Goal: Task Accomplishment & Management: Manage account settings

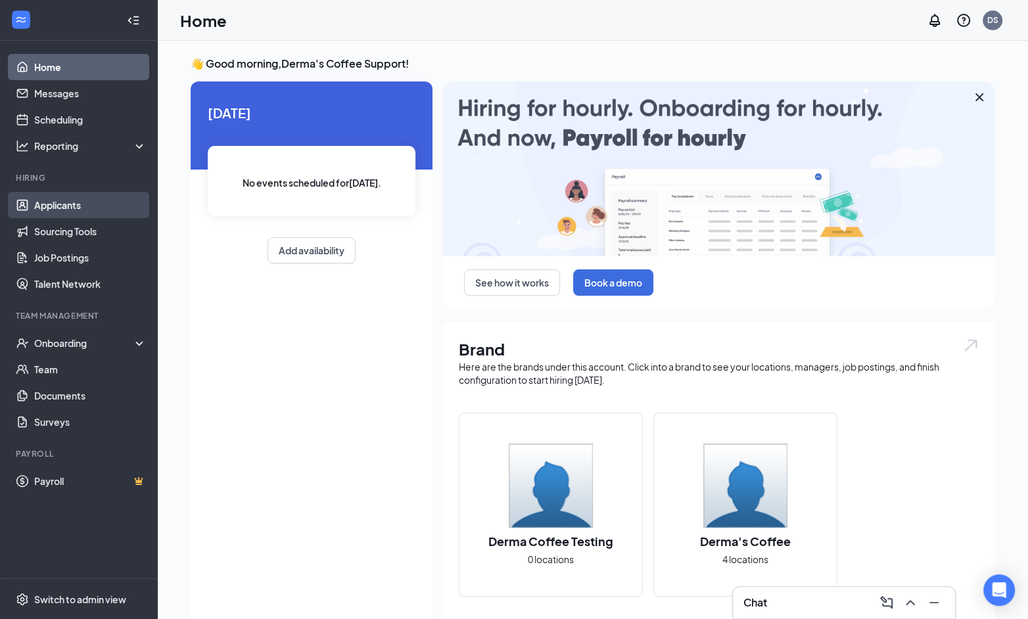
click at [72, 205] on link "Applicants" at bounding box center [90, 205] width 112 height 26
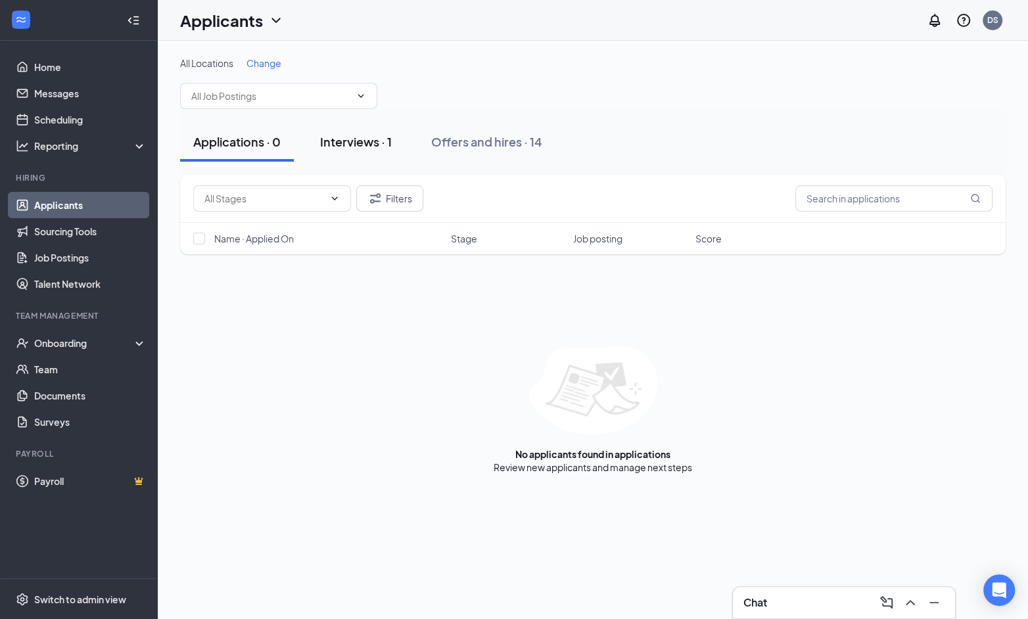
click at [367, 150] on button "Interviews · 1" at bounding box center [356, 141] width 98 height 39
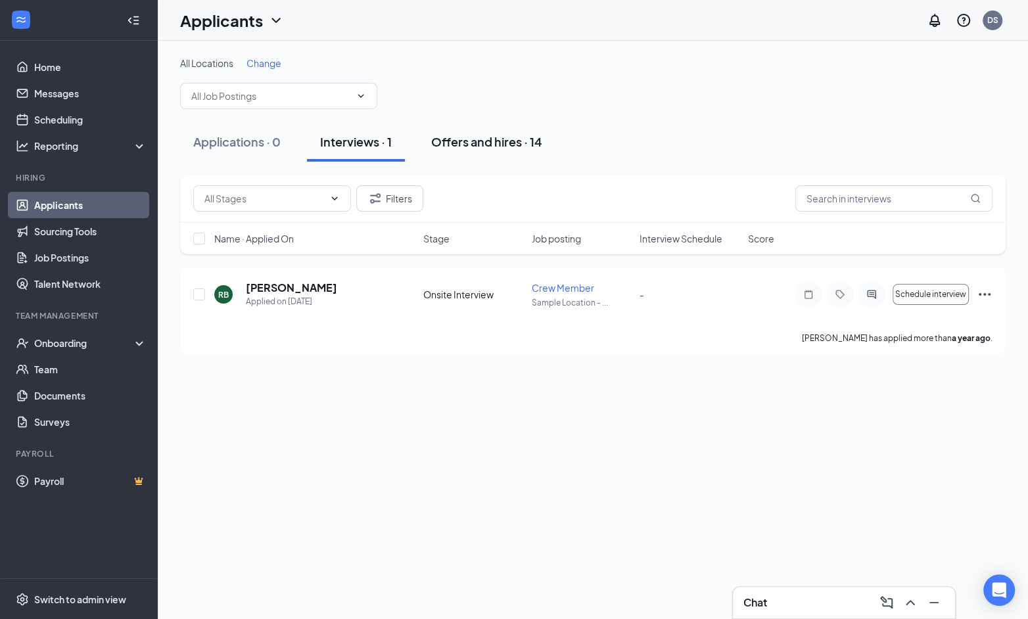
click at [467, 155] on button "Offers and hires · 14" at bounding box center [486, 141] width 137 height 39
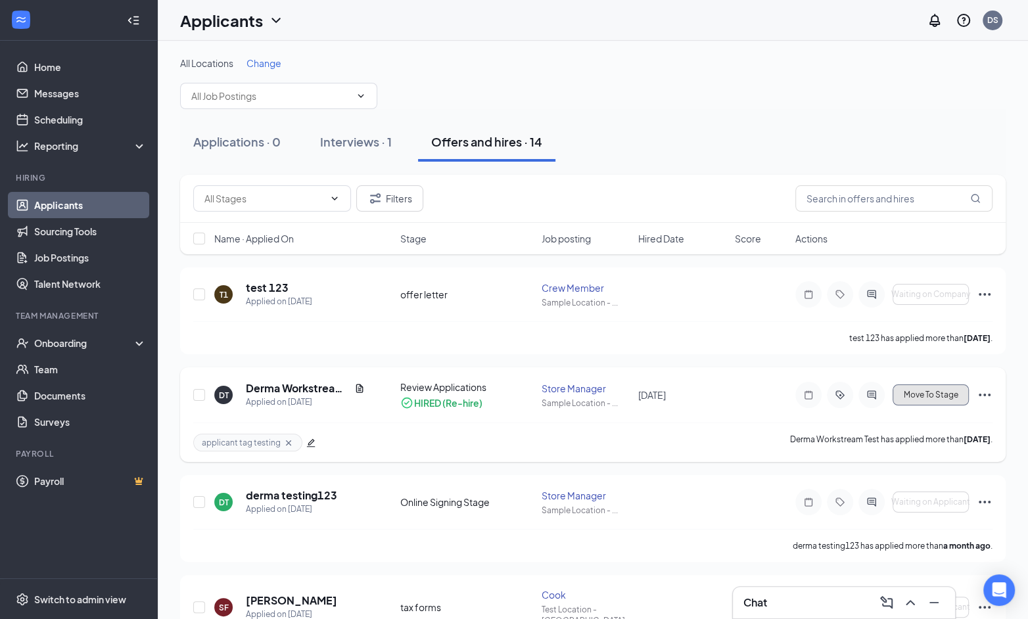
click at [951, 398] on button "Move To Stage" at bounding box center [930, 394] width 76 height 21
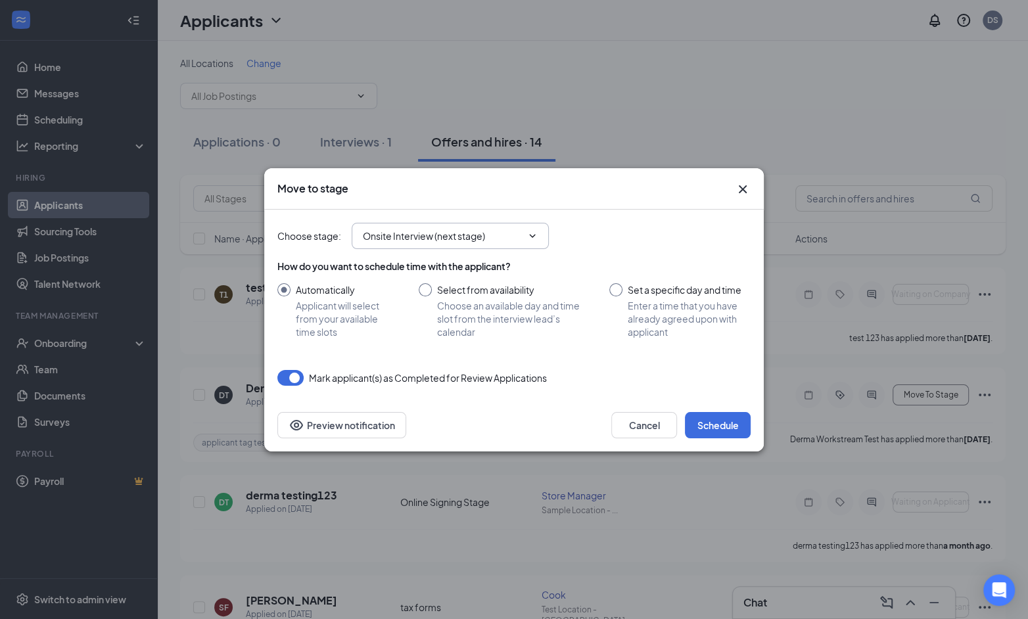
click at [537, 235] on icon "ChevronDown" at bounding box center [532, 236] width 11 height 11
click at [530, 233] on icon "ChevronDown" at bounding box center [532, 236] width 11 height 11
click at [489, 234] on input "Onsite Interview (next stage)" at bounding box center [442, 236] width 159 height 14
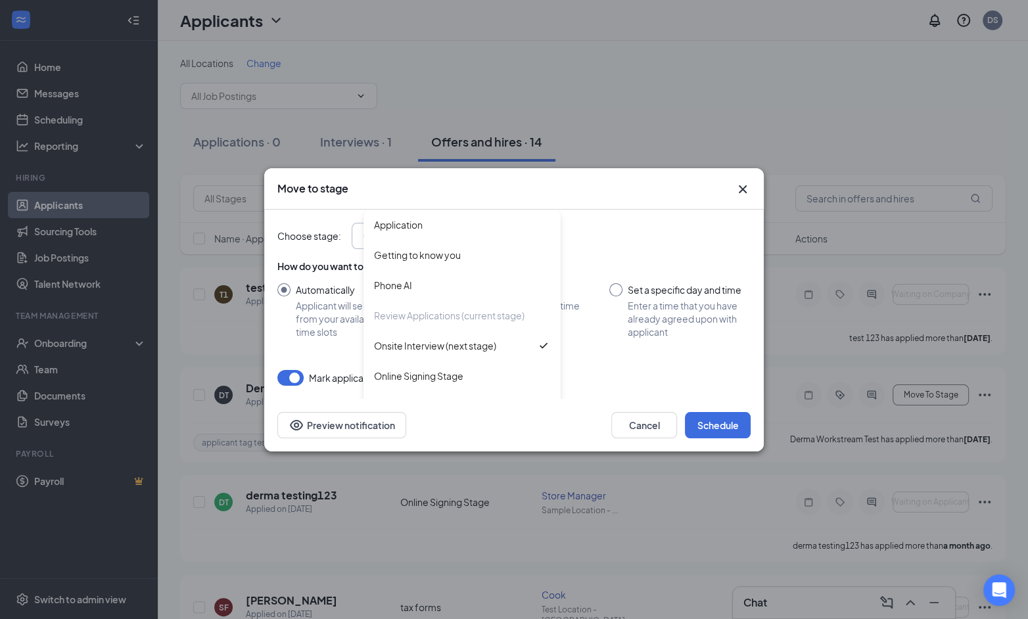
click at [627, 231] on div "Choose stage : Onsite Interview (next stage) Application Getting to know you Ph…" at bounding box center [513, 236] width 473 height 26
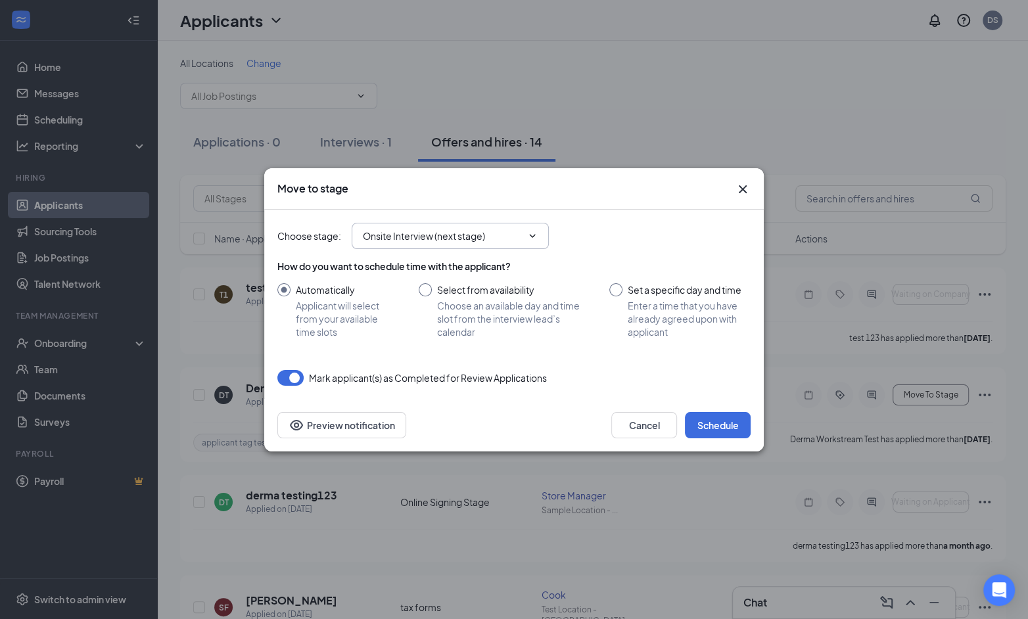
click at [535, 237] on icon "ChevronDown" at bounding box center [532, 236] width 11 height 11
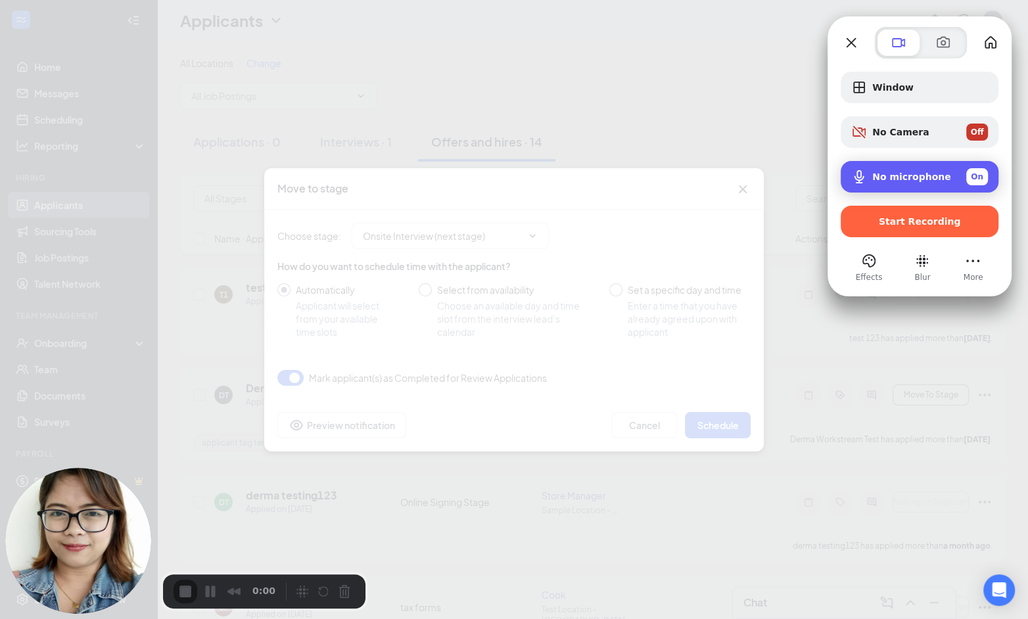
click at [859, 175] on span "Microphone options" at bounding box center [859, 177] width 16 height 16
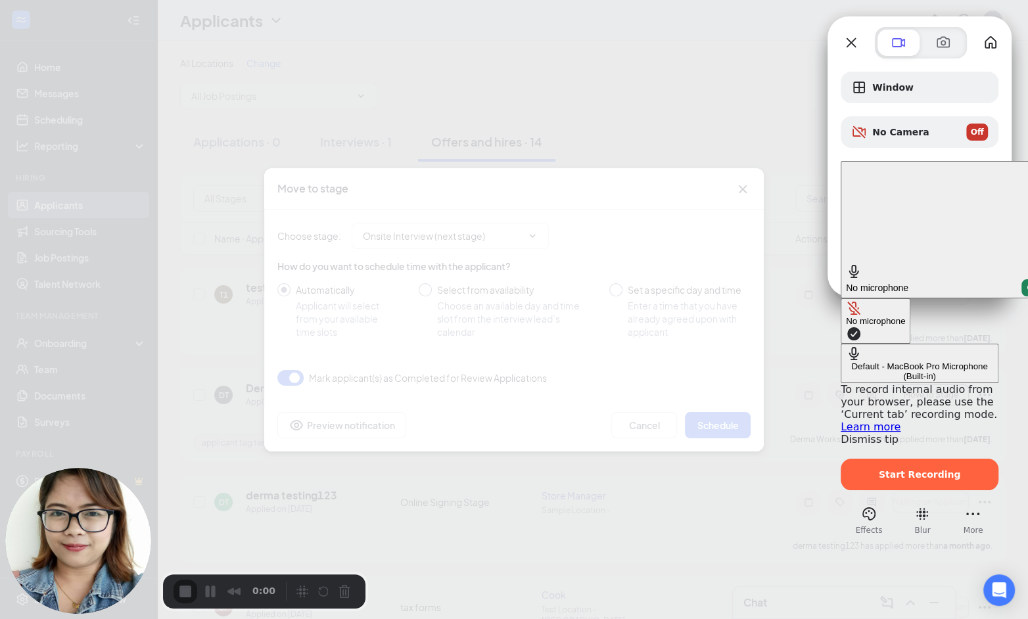
click at [840, 298] on button "No microphone" at bounding box center [875, 320] width 70 height 45
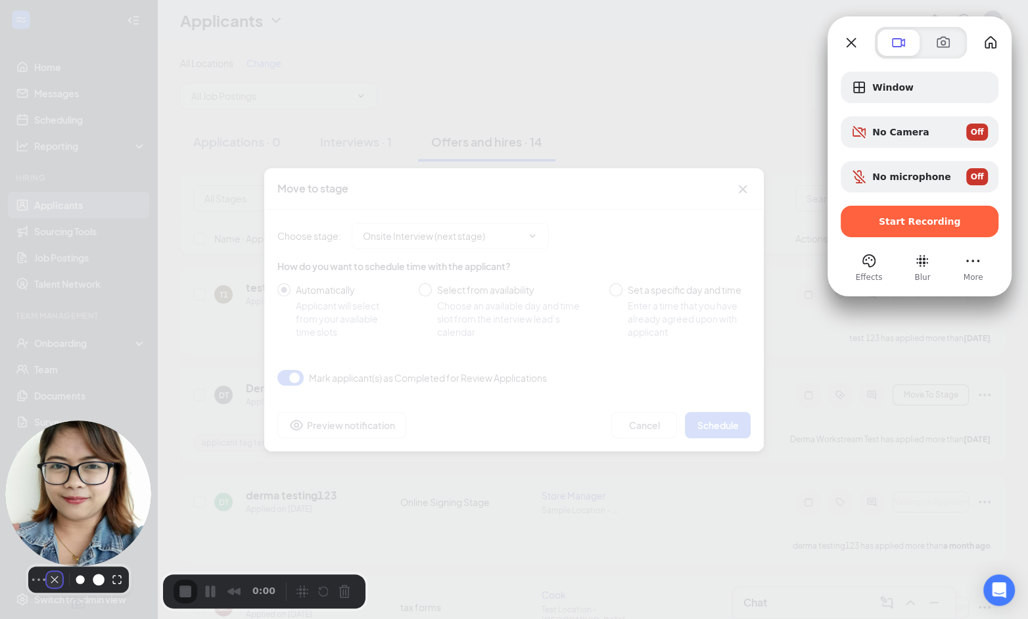
click at [47, 587] on button "Camera off" at bounding box center [55, 580] width 16 height 16
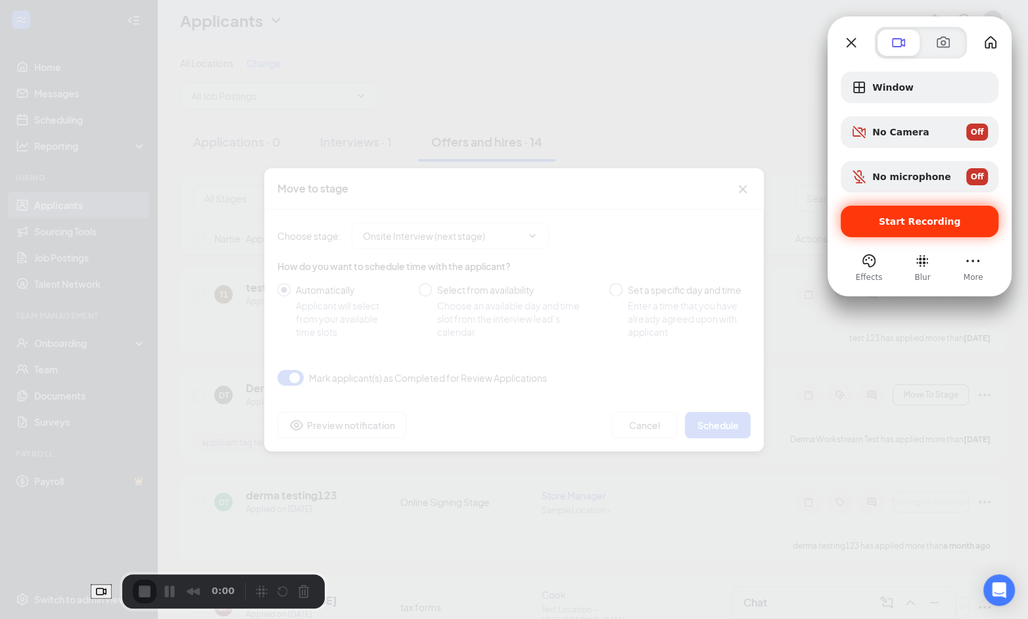
click at [926, 220] on span "Start Recording" at bounding box center [919, 221] width 82 height 11
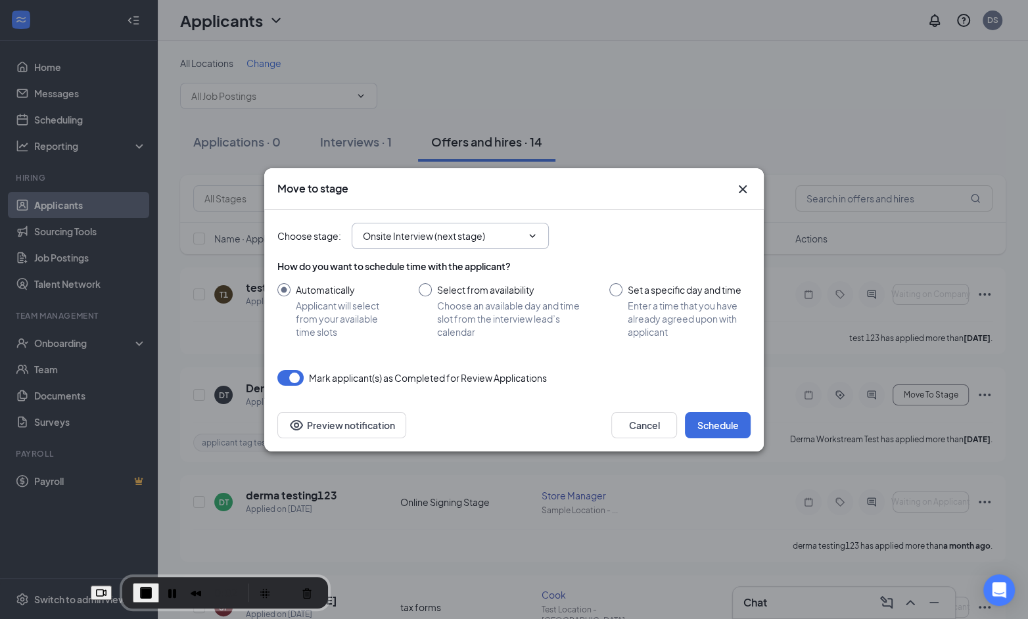
click at [535, 236] on icon "ChevronDown" at bounding box center [532, 236] width 11 height 11
click at [535, 237] on icon "ChevronDown" at bounding box center [532, 236] width 11 height 11
click at [483, 236] on input "Onsite Interview (next stage)" at bounding box center [442, 236] width 159 height 14
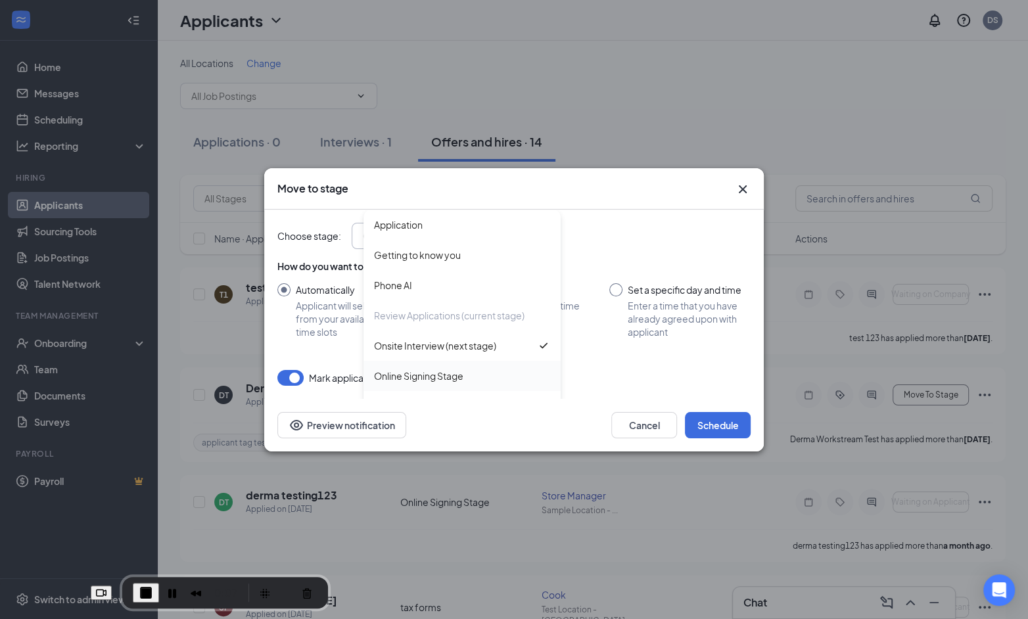
click at [441, 373] on div "Online Signing Stage" at bounding box center [418, 376] width 89 height 14
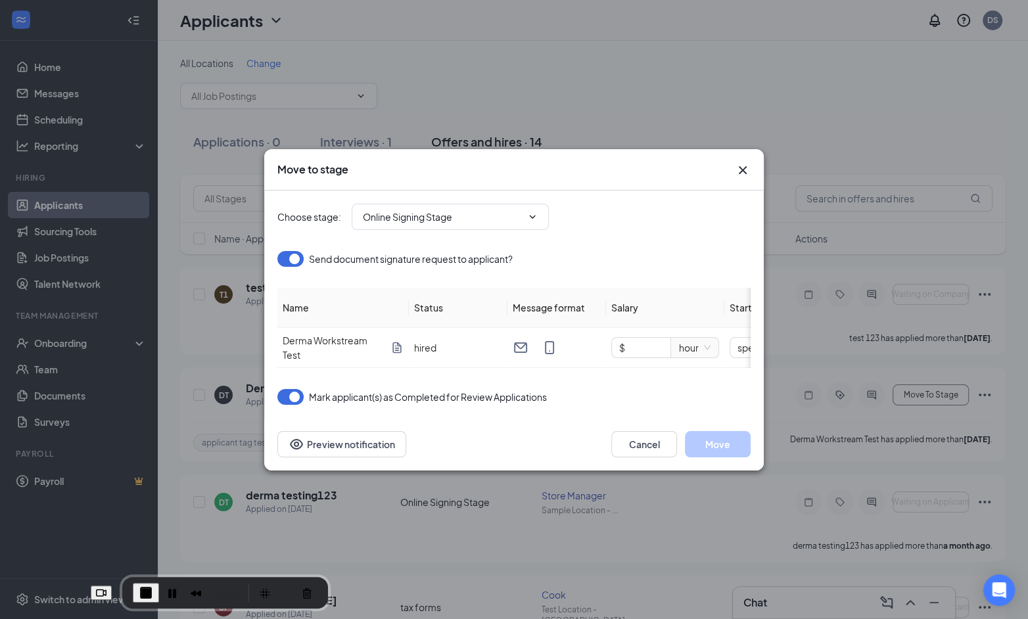
click at [291, 402] on button "button" at bounding box center [290, 397] width 26 height 16
click at [288, 264] on button "button" at bounding box center [290, 259] width 26 height 16
click at [526, 217] on span at bounding box center [530, 217] width 13 height 11
click at [532, 217] on icon "ChevronDown" at bounding box center [533, 216] width 6 height 3
click at [433, 216] on input "Online Signing Stage" at bounding box center [442, 217] width 159 height 14
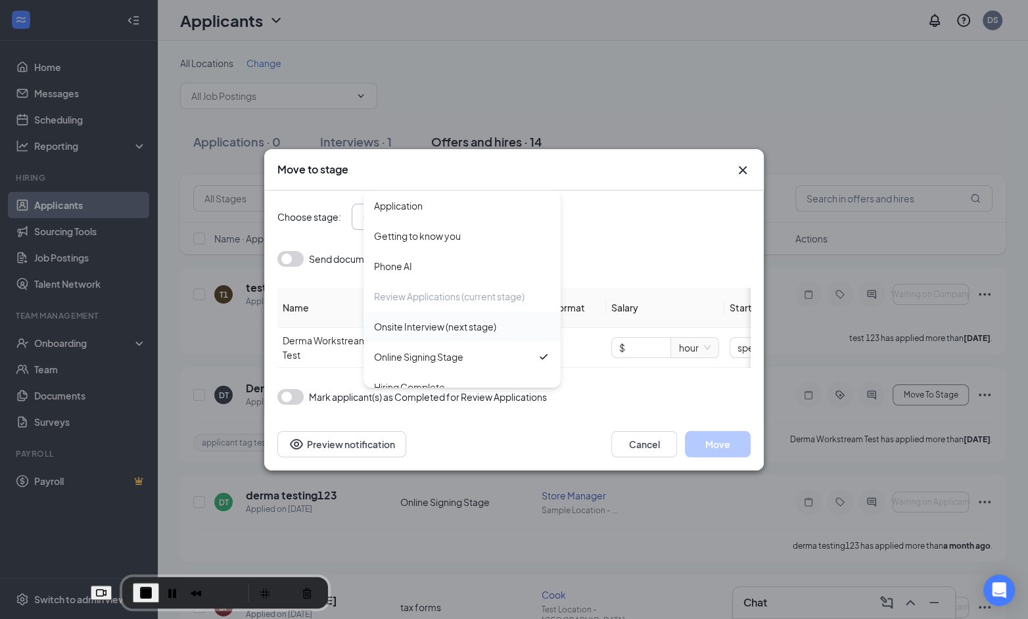
click at [433, 319] on div "Onsite Interview (next stage)" at bounding box center [435, 326] width 122 height 14
type input "Onsite Interview (next stage)"
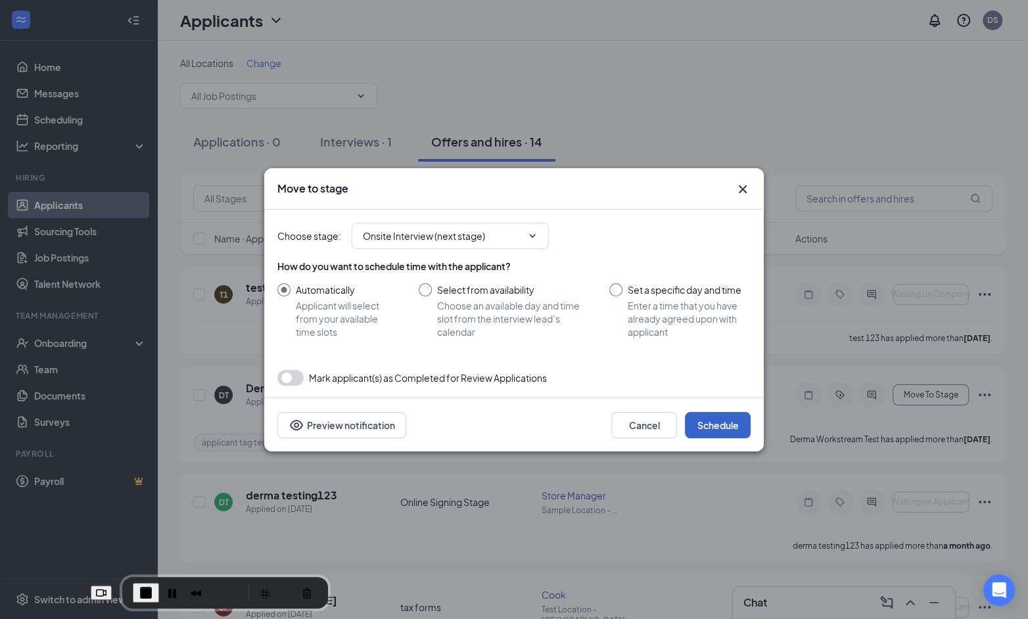
click at [725, 432] on button "Schedule" at bounding box center [718, 425] width 66 height 26
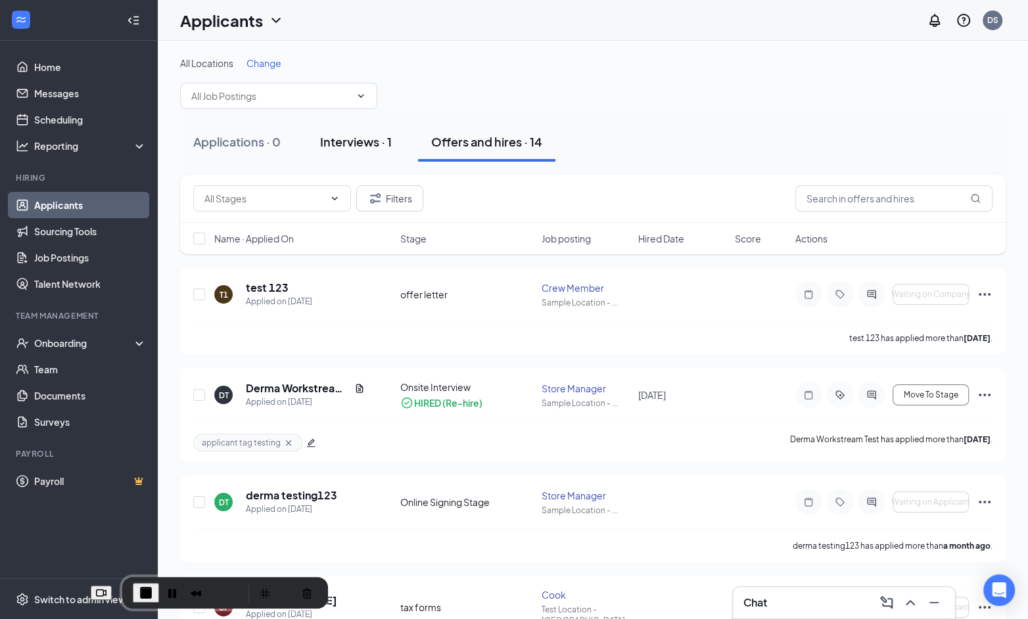
click at [376, 145] on div "Interviews · 1" at bounding box center [356, 141] width 72 height 16
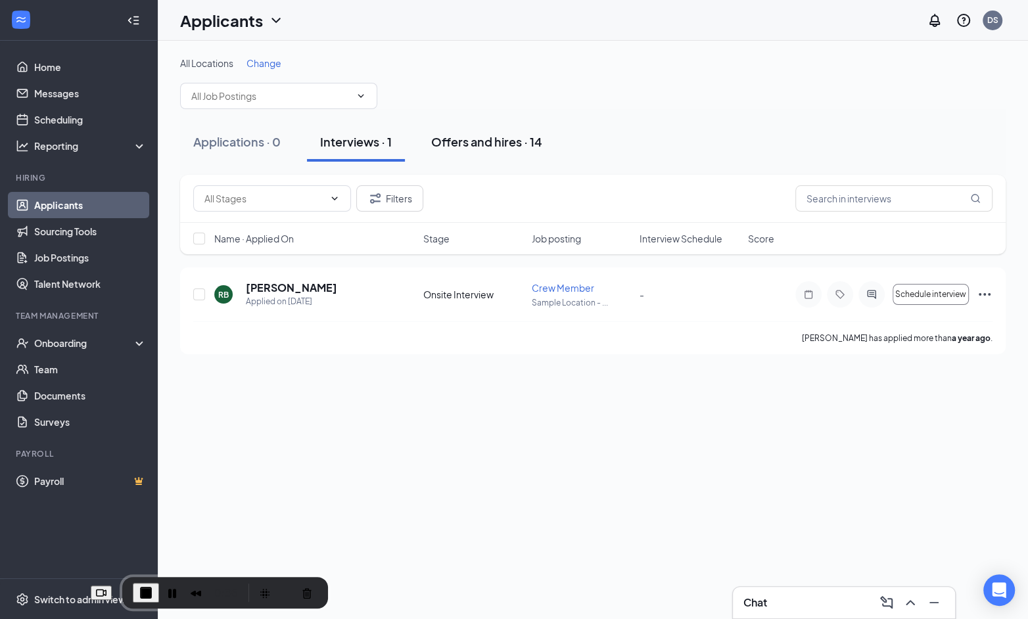
click at [447, 145] on div "Offers and hires · 14" at bounding box center [486, 141] width 111 height 16
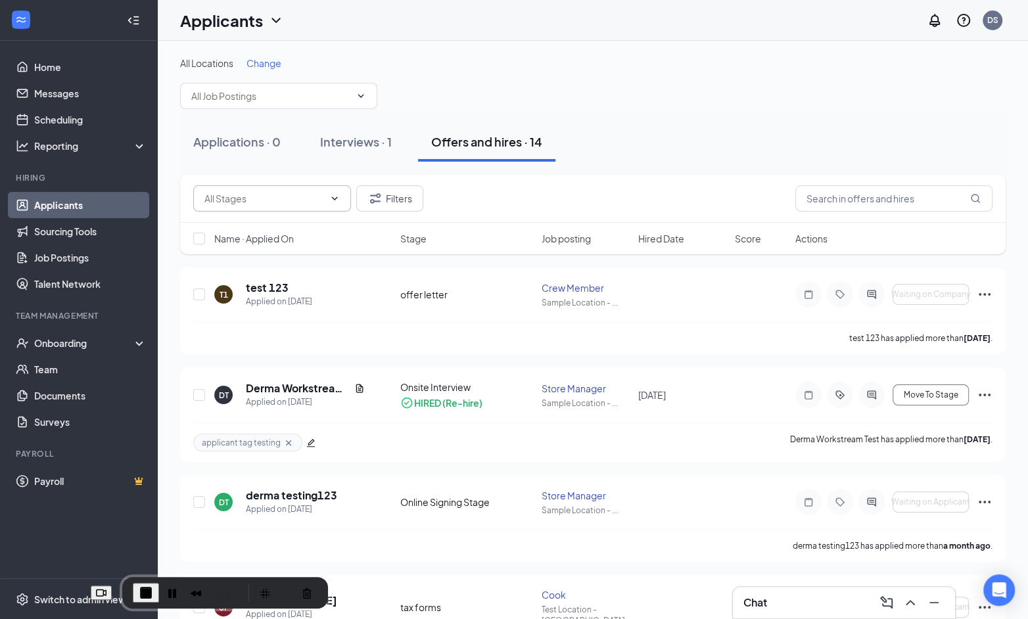
click at [322, 194] on input "text" at bounding box center [264, 198] width 120 height 14
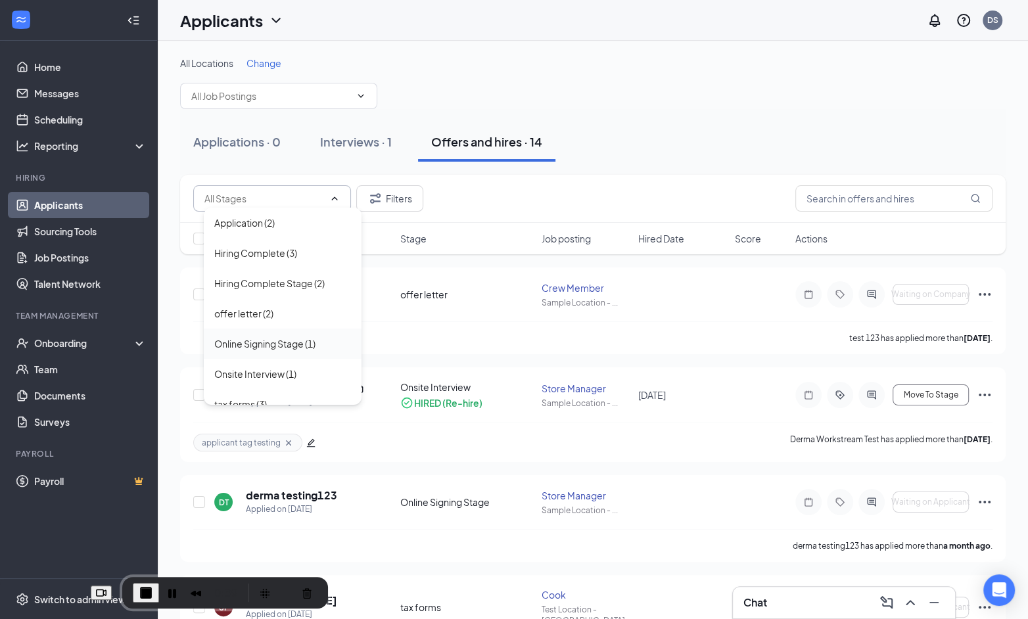
scroll to position [14, 0]
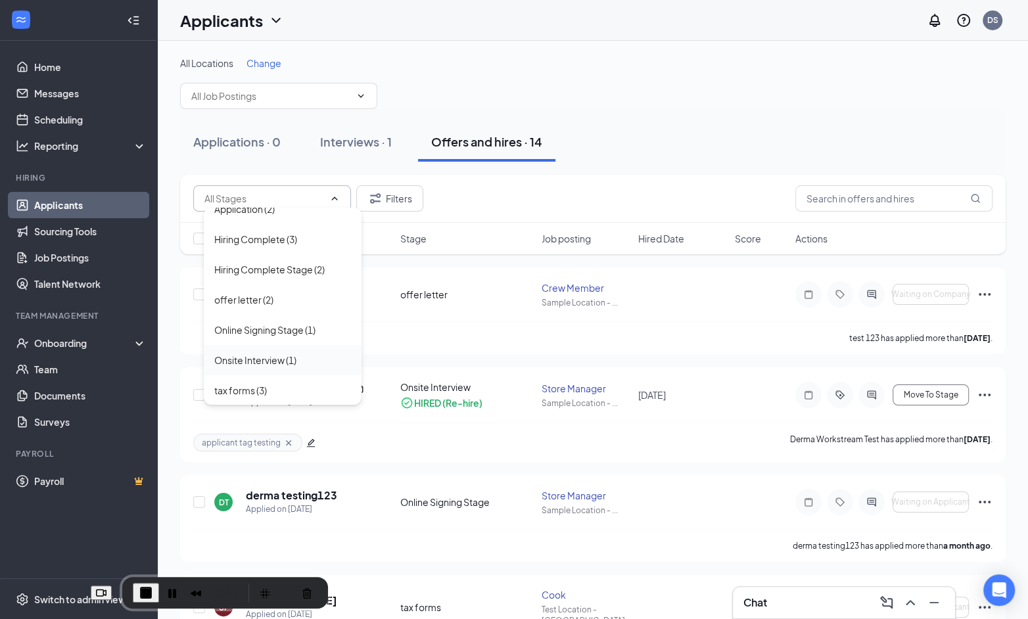
click at [297, 359] on div "Onsite Interview (1)" at bounding box center [282, 360] width 137 height 14
type input "Onsite Interview (1)"
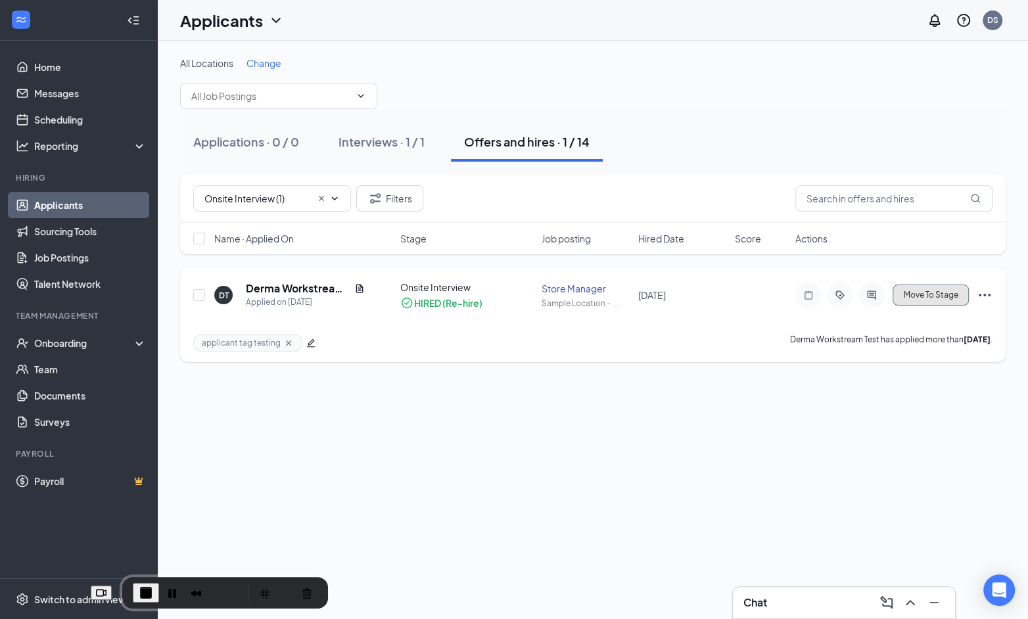
click at [942, 296] on span "Move To Stage" at bounding box center [930, 294] width 55 height 9
type input "Online Signing Stage (next stage)"
type input "Position Title"
type input "Manager's Name"
type input "Manager's Title"
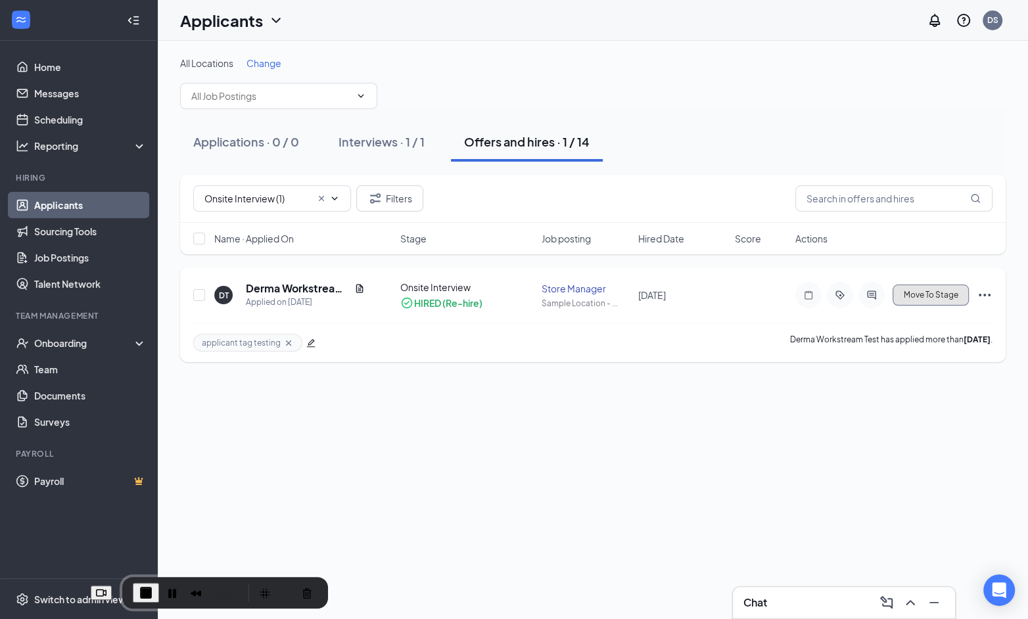
type input ""annual salary" or "hourly rate""
type input ""is not" or "is""
type input "ENTER SCHEDULE"
type input ""30", "60", or "90""
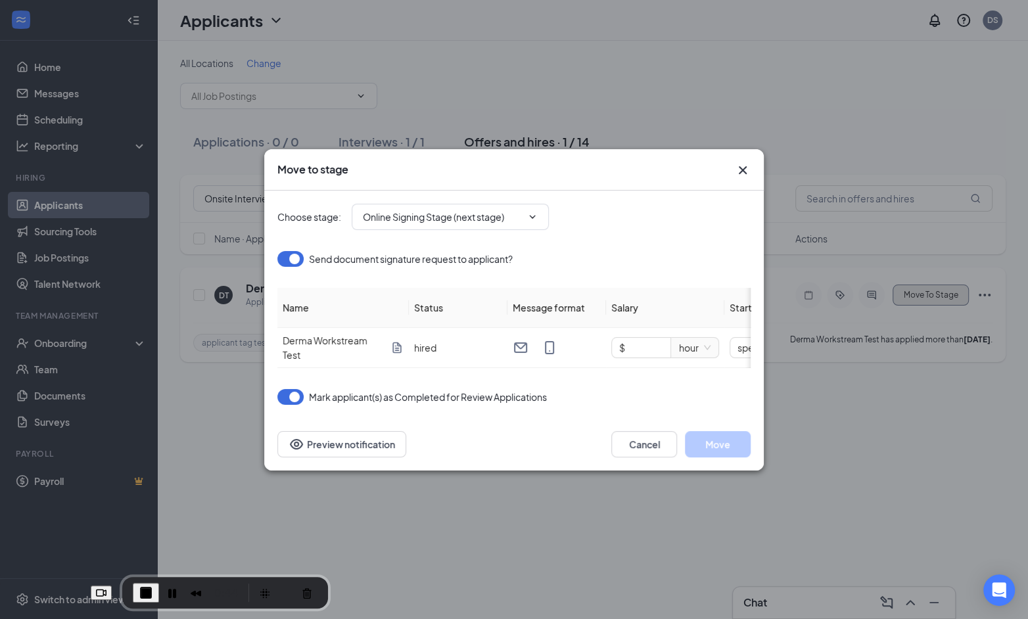
type input "Position Title"
type input "Manager's Name"
type input "Manager's Title"
type input ""annual salary" or "hourly rate""
type input ""is not" or "is""
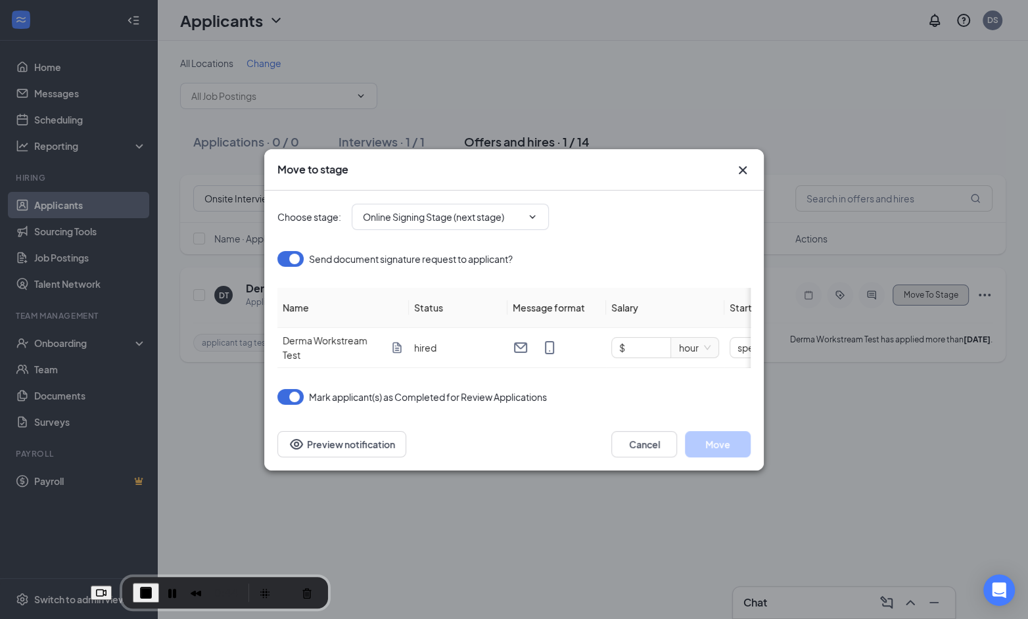
type input "ENTER SCHEDULE"
type input ""30", "60", or "90""
click at [535, 217] on icon "ChevronDown" at bounding box center [532, 217] width 11 height 11
click at [487, 214] on input "Online Signing Stage (next stage)" at bounding box center [442, 217] width 159 height 14
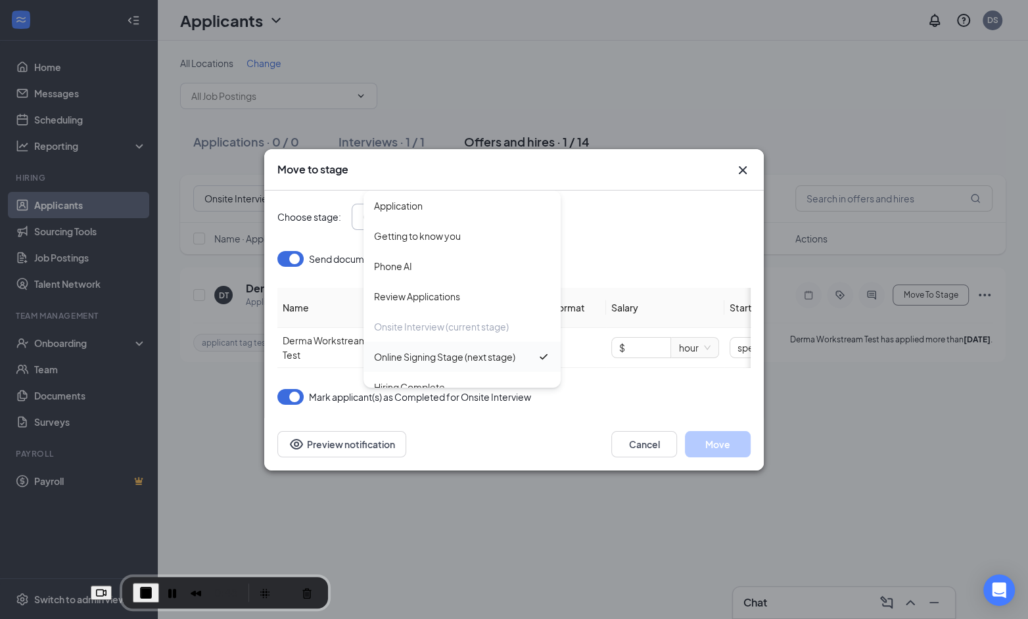
click at [474, 355] on div "Online Signing Stage (next stage)" at bounding box center [444, 357] width 141 height 14
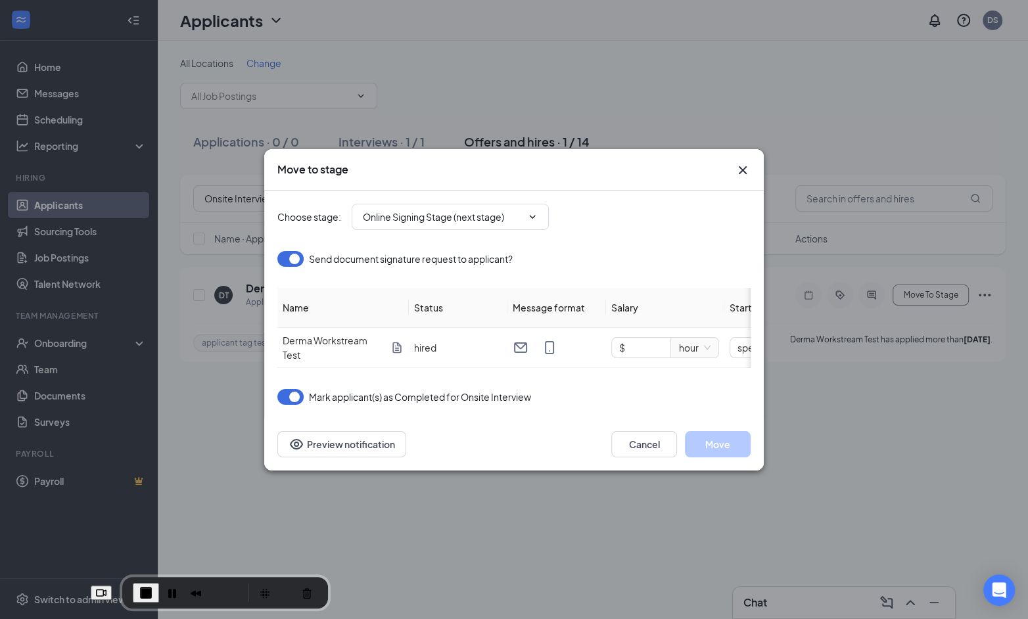
click at [727, 457] on div "Cancel Move Preview notification" at bounding box center [513, 444] width 499 height 53
click at [423, 217] on input "Online Signing Stage (next stage)" at bounding box center [442, 217] width 159 height 14
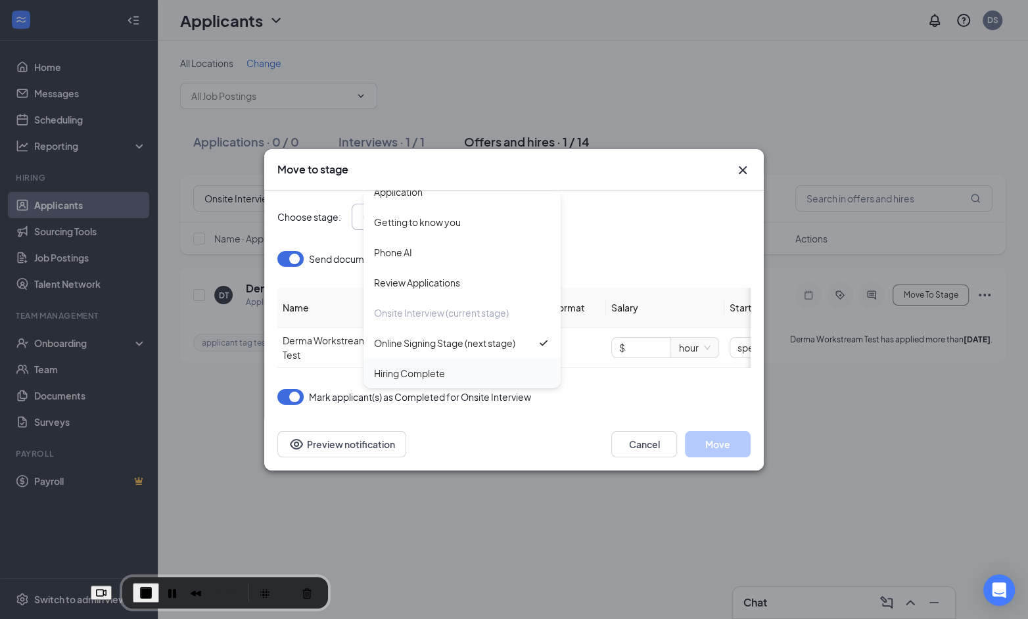
click at [429, 369] on div "Hiring Complete" at bounding box center [409, 373] width 71 height 14
type input "Hiring Complete"
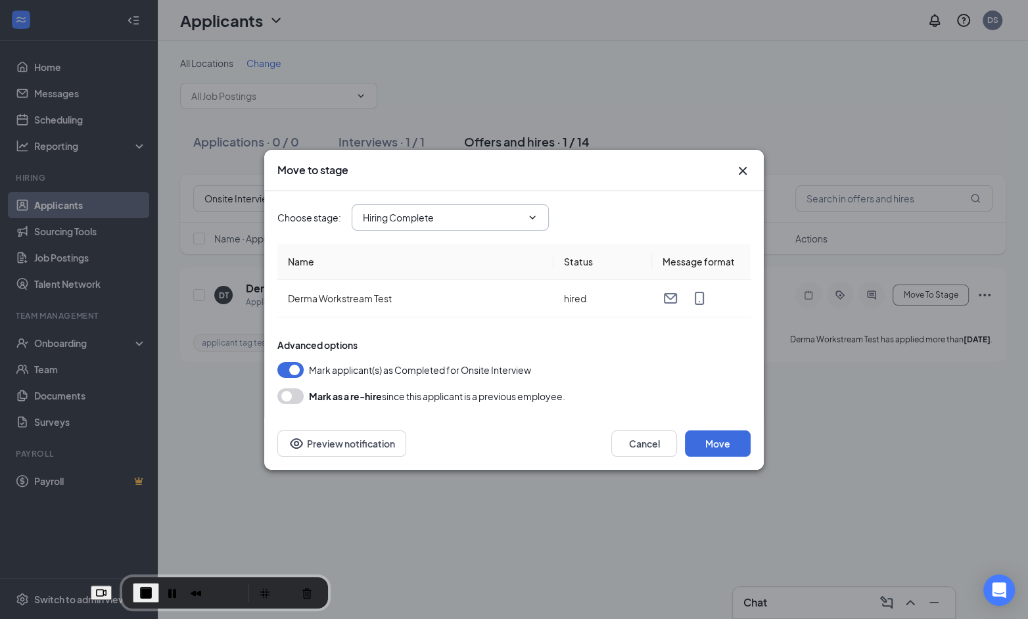
click at [534, 207] on span "Hiring Complete Application Getting to know you Phone AI Review Applications On…" at bounding box center [450, 217] width 197 height 26
click at [436, 214] on input "Hiring Complete" at bounding box center [442, 217] width 159 height 14
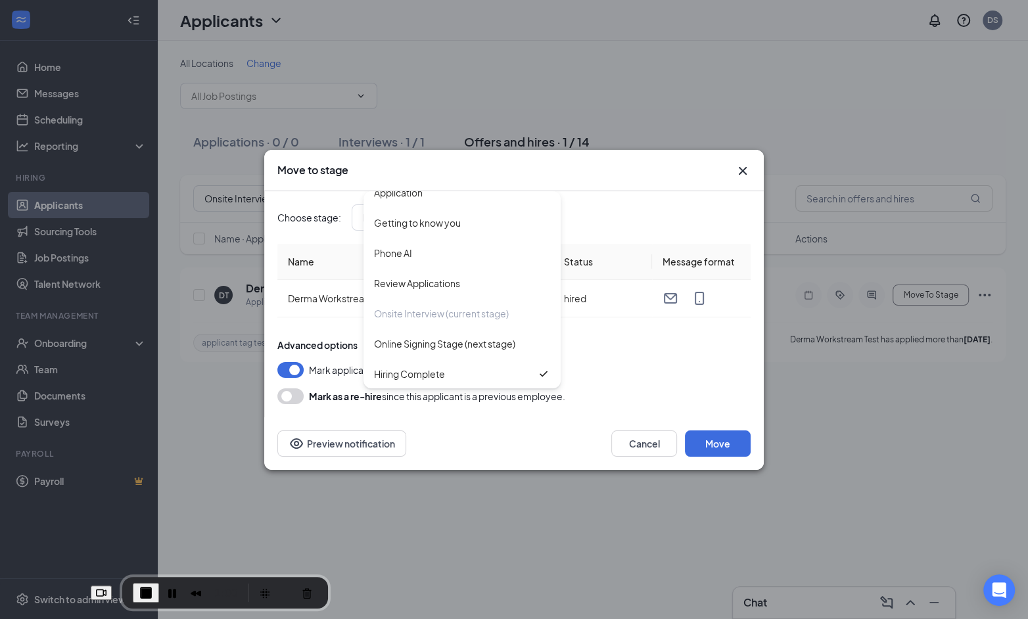
click at [740, 170] on icon "Cross" at bounding box center [742, 170] width 8 height 8
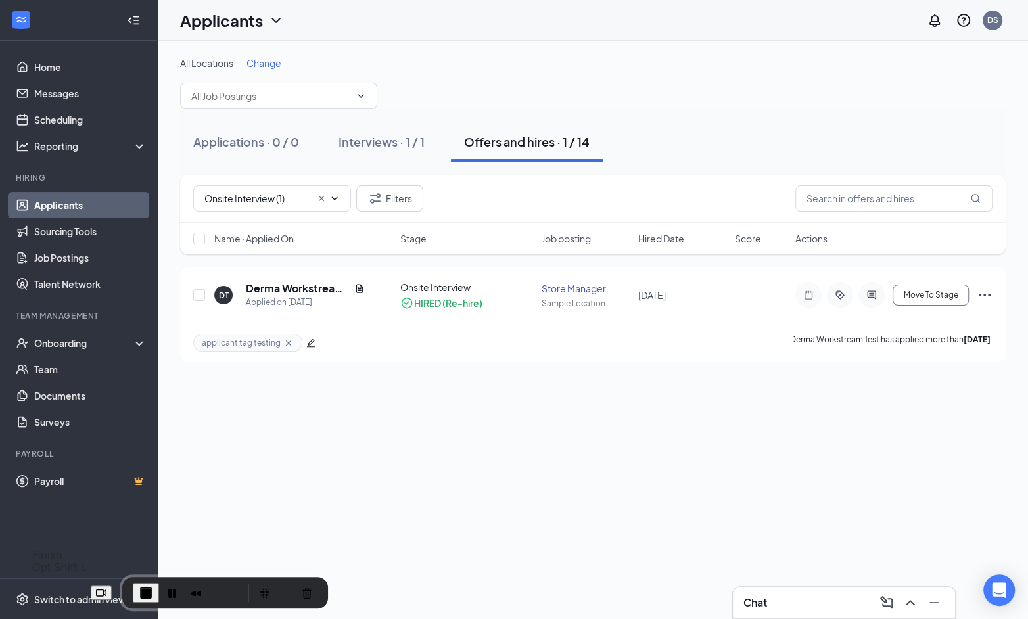
click at [138, 597] on span "End Recording" at bounding box center [146, 593] width 16 height 16
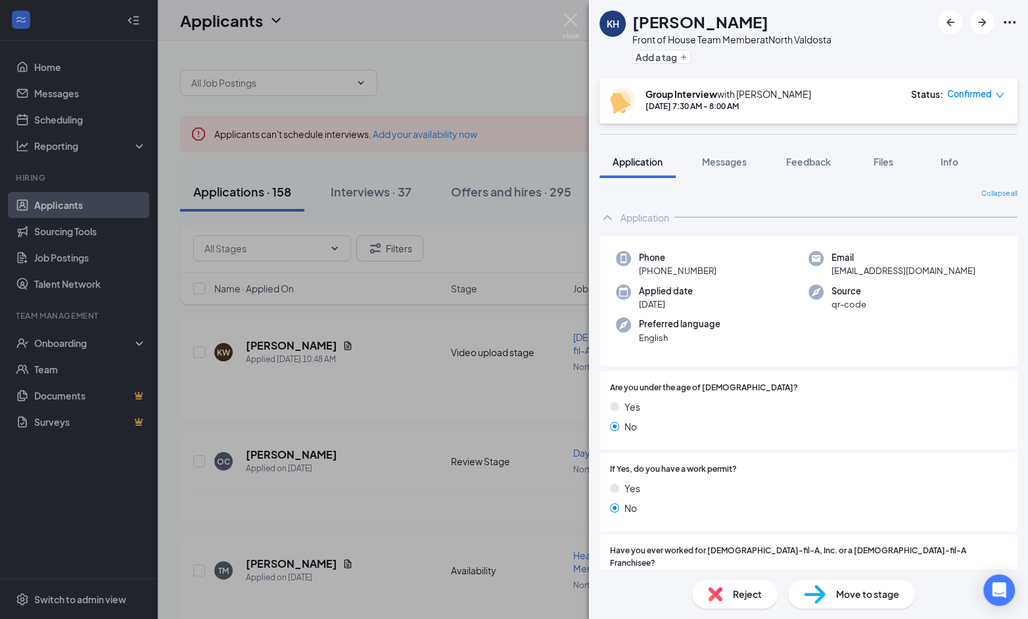
click at [382, 317] on div "KH [PERSON_NAME] Front of House Team Member at [GEOGRAPHIC_DATA] Add a tag Grou…" at bounding box center [514, 309] width 1028 height 619
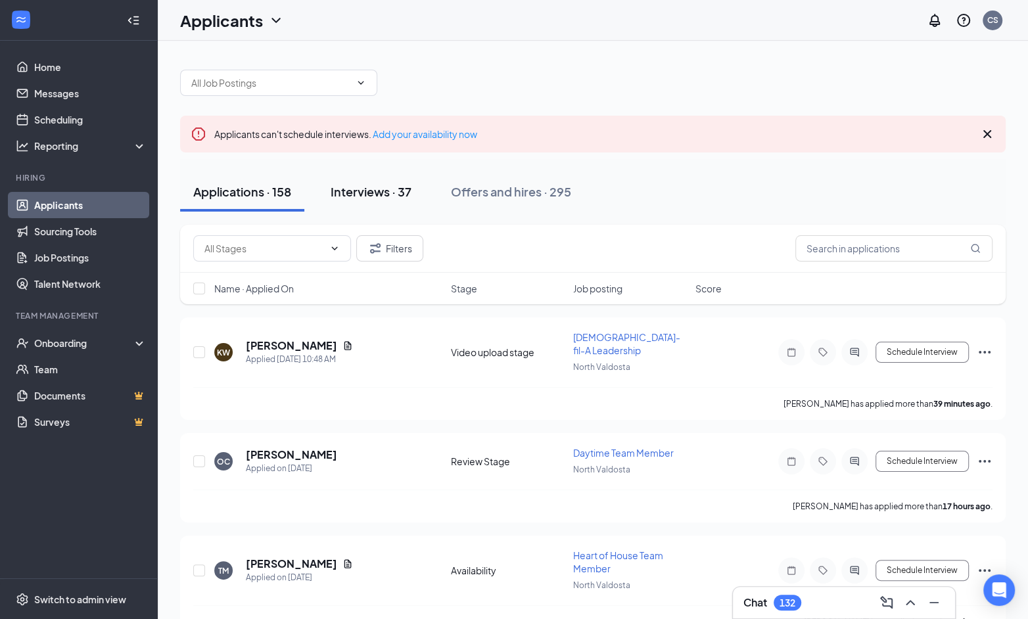
click at [386, 202] on button "Interviews · 37" at bounding box center [370, 191] width 107 height 39
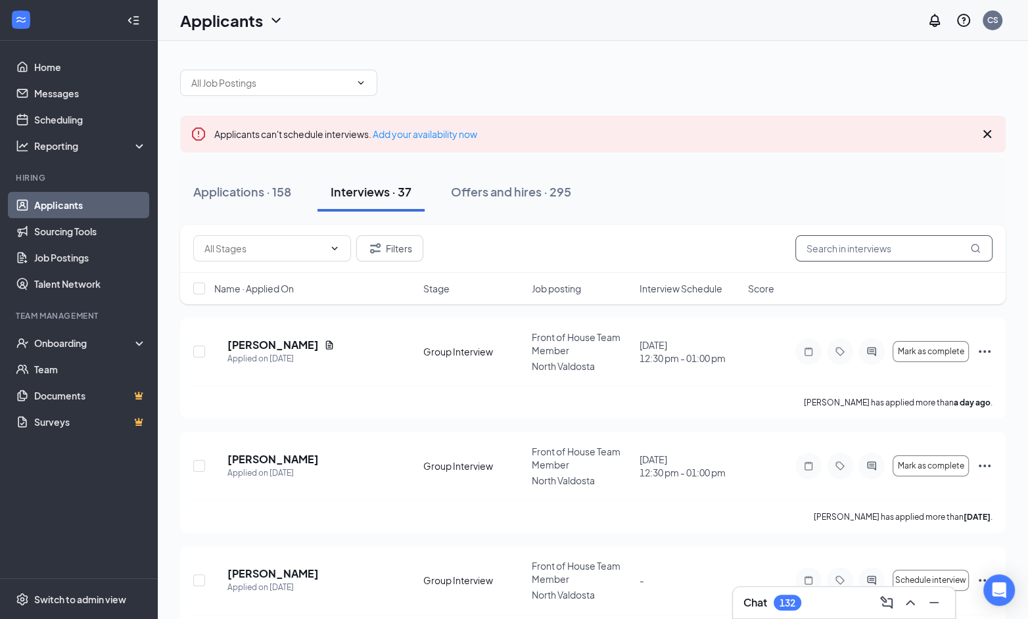
click at [881, 253] on input "text" at bounding box center [893, 248] width 197 height 26
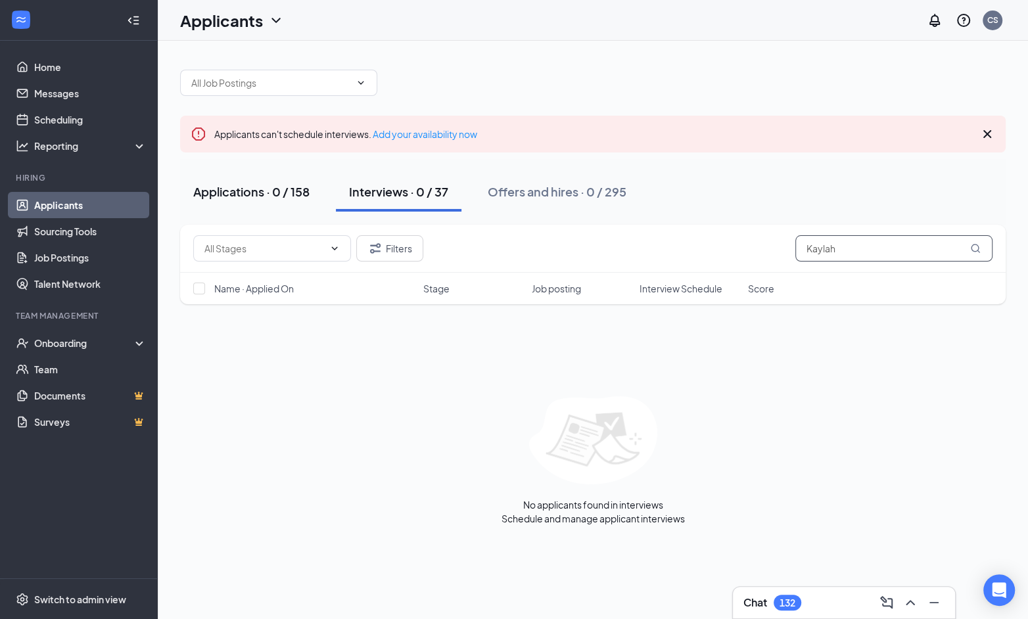
type input "Kaylah"
click at [265, 193] on div "Applications · 0 / 158" at bounding box center [251, 191] width 116 height 16
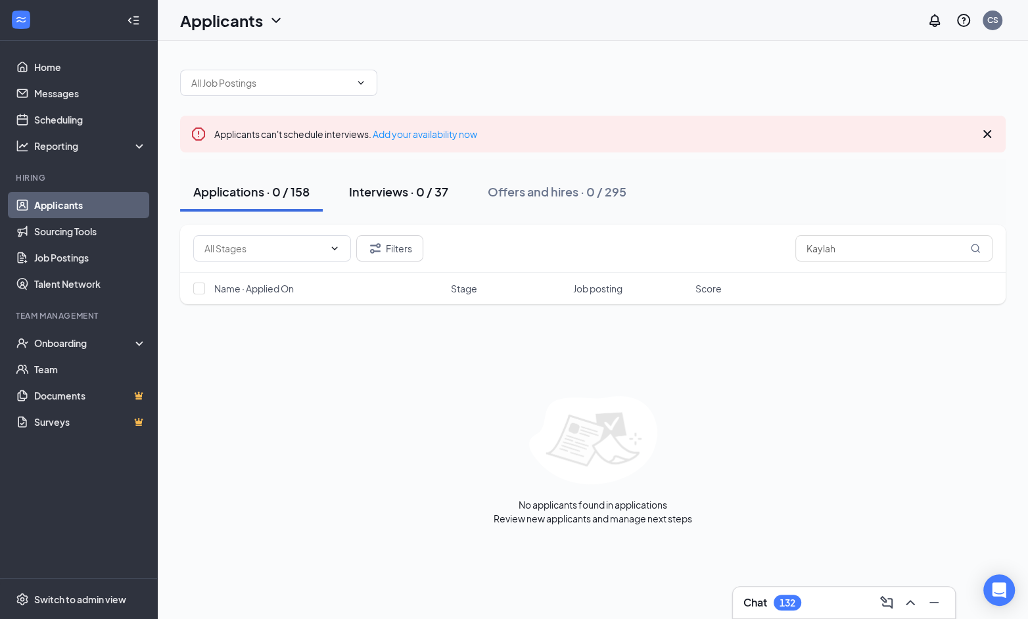
click at [379, 194] on div "Interviews · 0 / 37" at bounding box center [398, 191] width 99 height 16
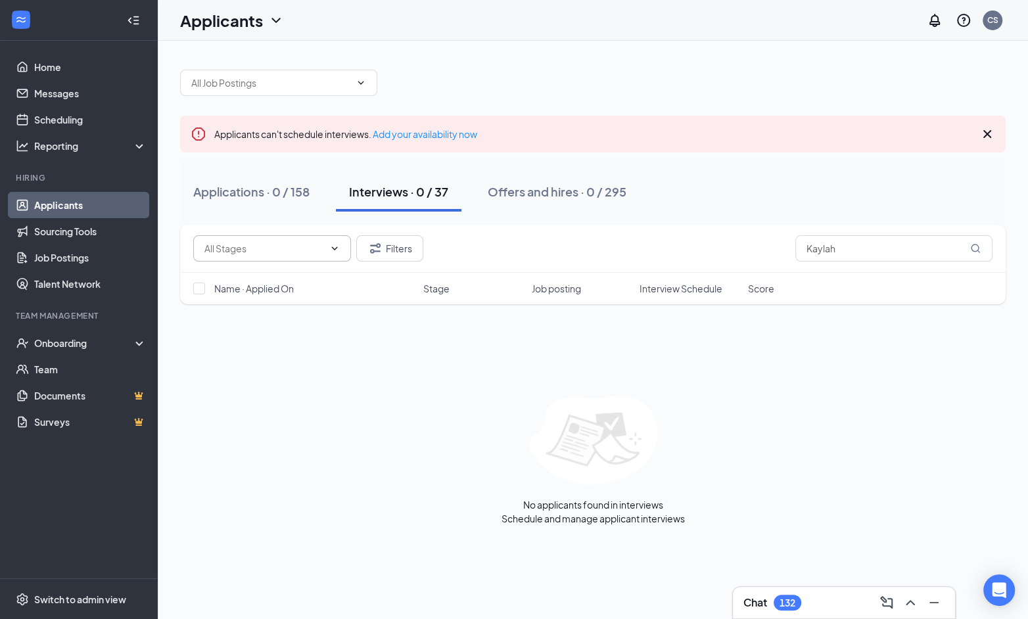
click at [334, 237] on span at bounding box center [272, 248] width 158 height 26
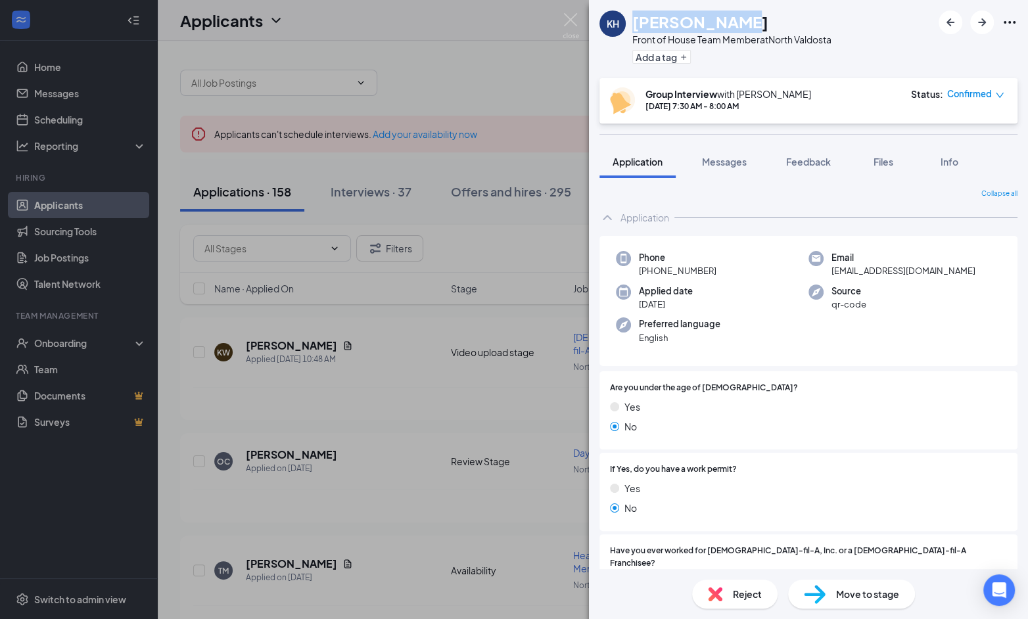
drag, startPoint x: 754, startPoint y: 24, endPoint x: 625, endPoint y: 23, distance: 128.8
click at [625, 24] on div "KH [PERSON_NAME] Front of House Team Member at [GEOGRAPHIC_DATA] Add a tag" at bounding box center [715, 39] width 232 height 57
copy div "[PERSON_NAME]"
click at [490, 147] on div "KH [PERSON_NAME] Front of House Team Member at [GEOGRAPHIC_DATA] Add a tag Grou…" at bounding box center [514, 309] width 1028 height 619
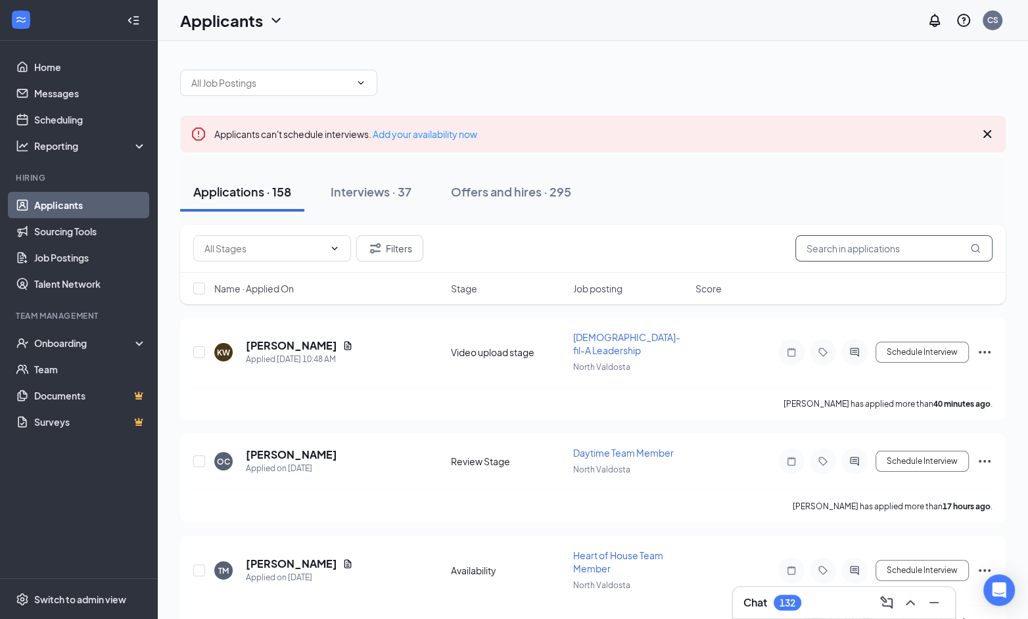
click at [863, 256] on input "text" at bounding box center [893, 248] width 197 height 26
paste input "Kayla Hannah"
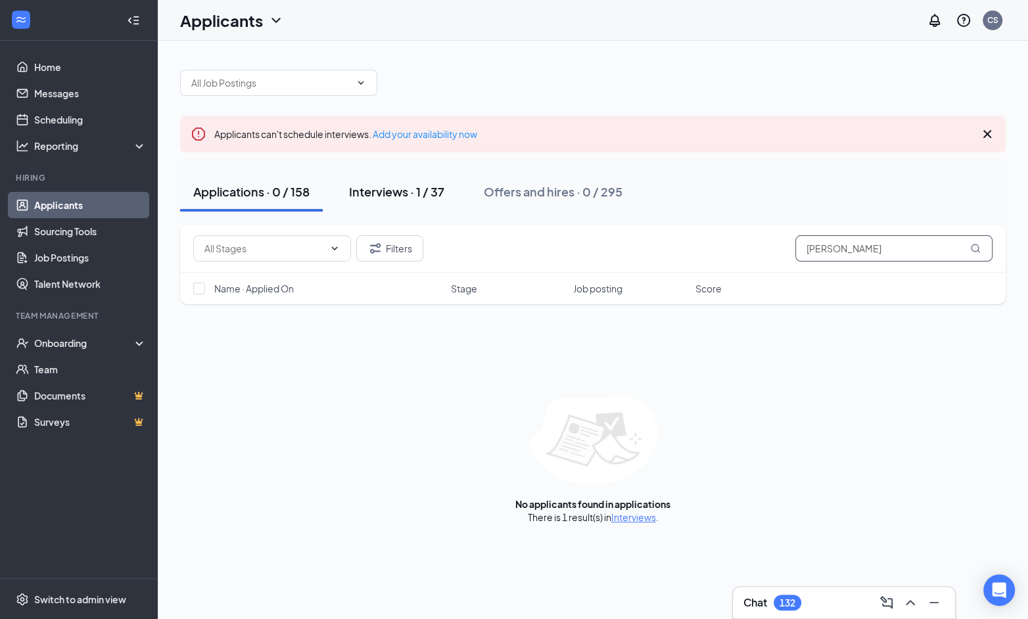
type input "Kayla Hannah"
click at [419, 183] on div "Interviews · 1 / 37" at bounding box center [396, 191] width 95 height 16
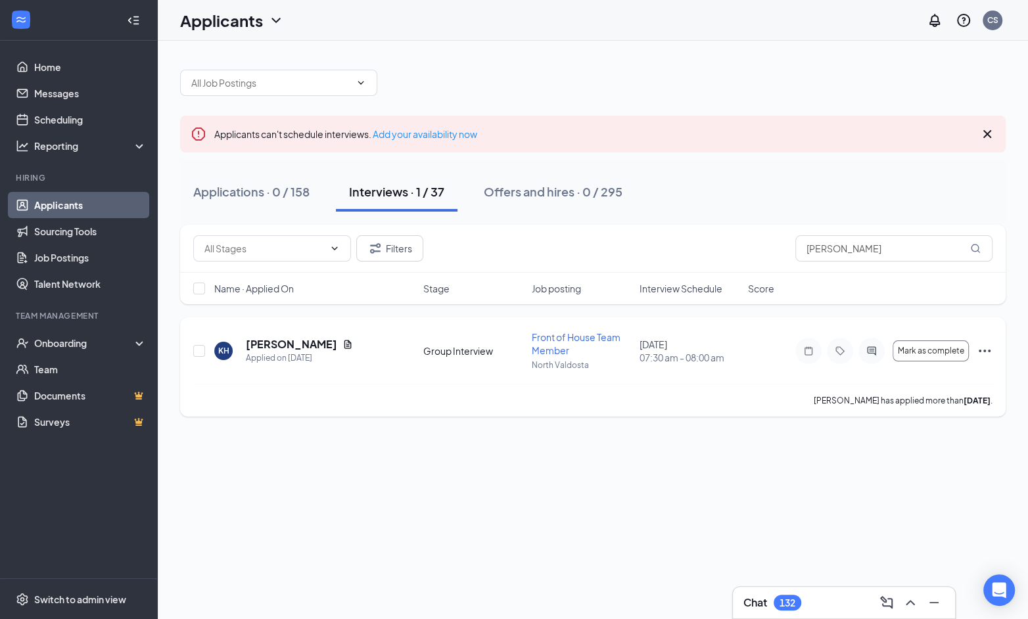
click at [988, 350] on icon "Ellipses" at bounding box center [984, 351] width 12 height 3
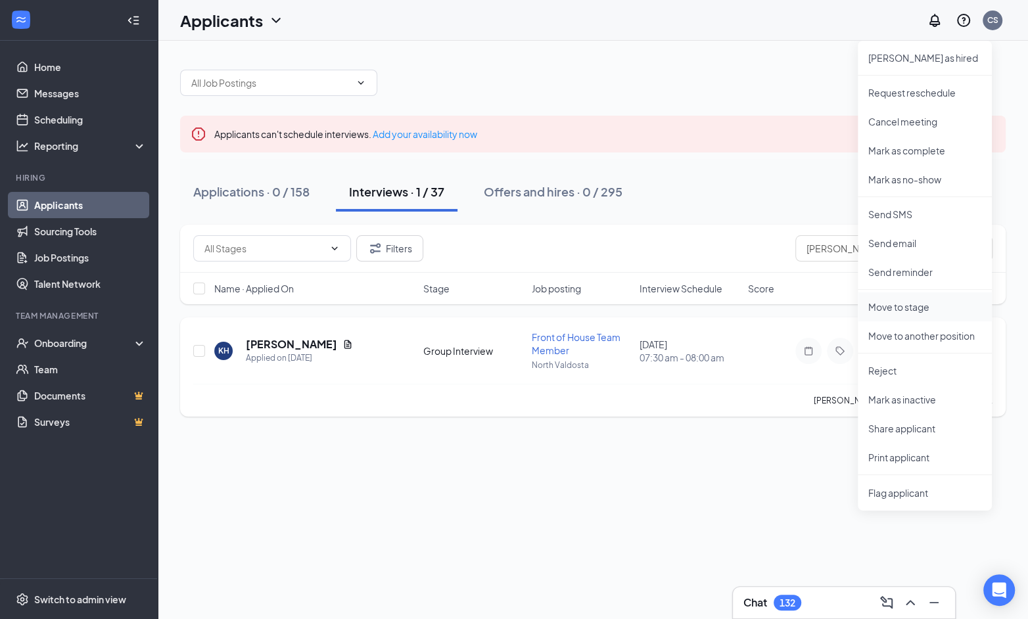
click at [916, 304] on p "Move to stage" at bounding box center [924, 306] width 113 height 13
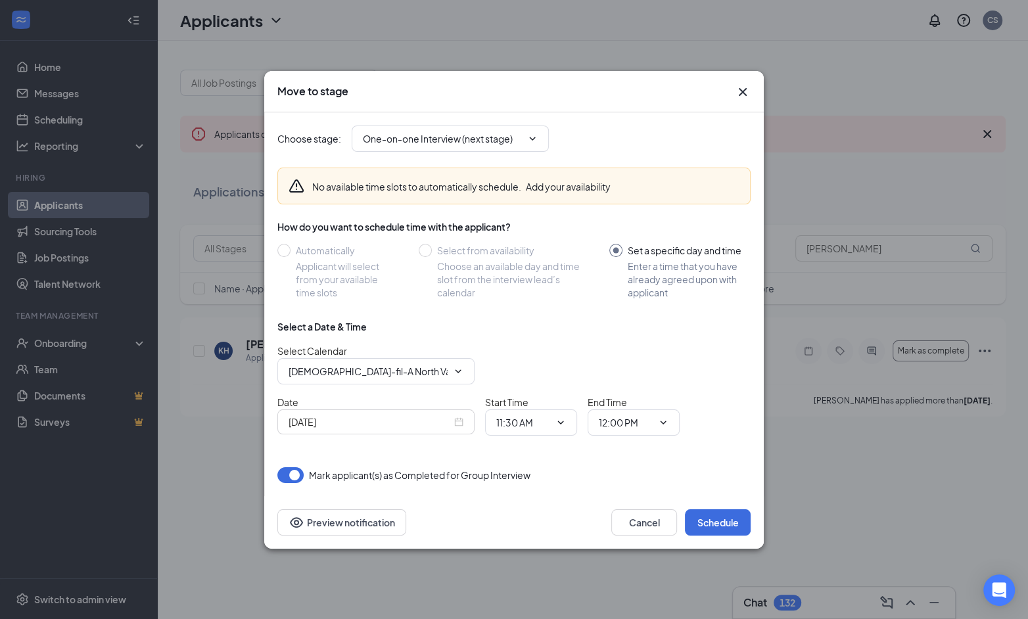
click at [742, 93] on icon "Cross" at bounding box center [742, 91] width 8 height 8
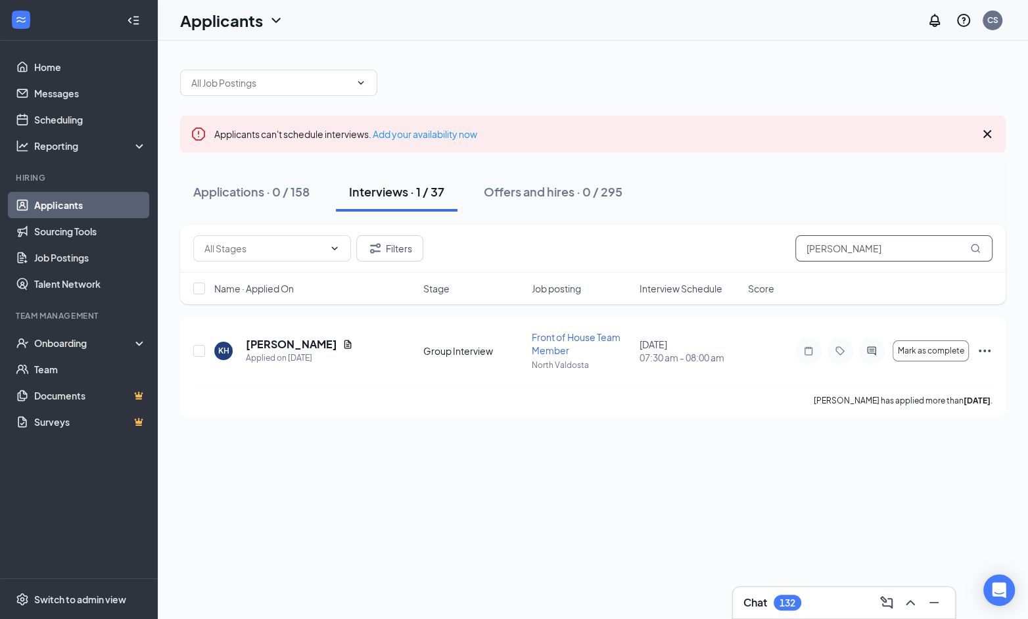
drag, startPoint x: 885, startPoint y: 250, endPoint x: 509, endPoint y: 250, distance: 375.8
click at [512, 250] on div "Filters Kayla Hannah" at bounding box center [592, 248] width 799 height 26
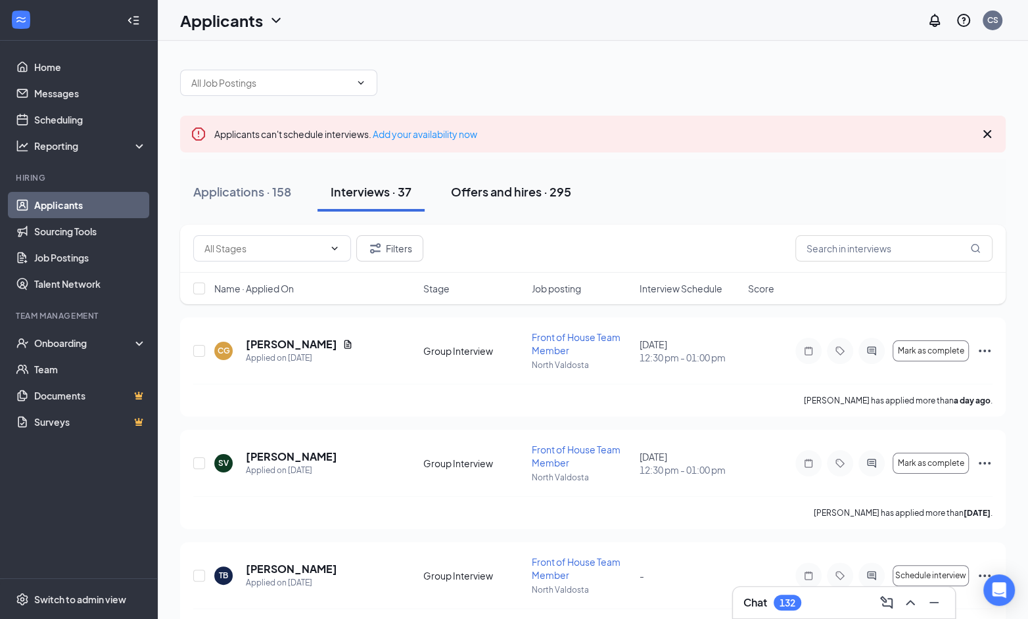
click at [490, 196] on div "Offers and hires · 295" at bounding box center [511, 191] width 120 height 16
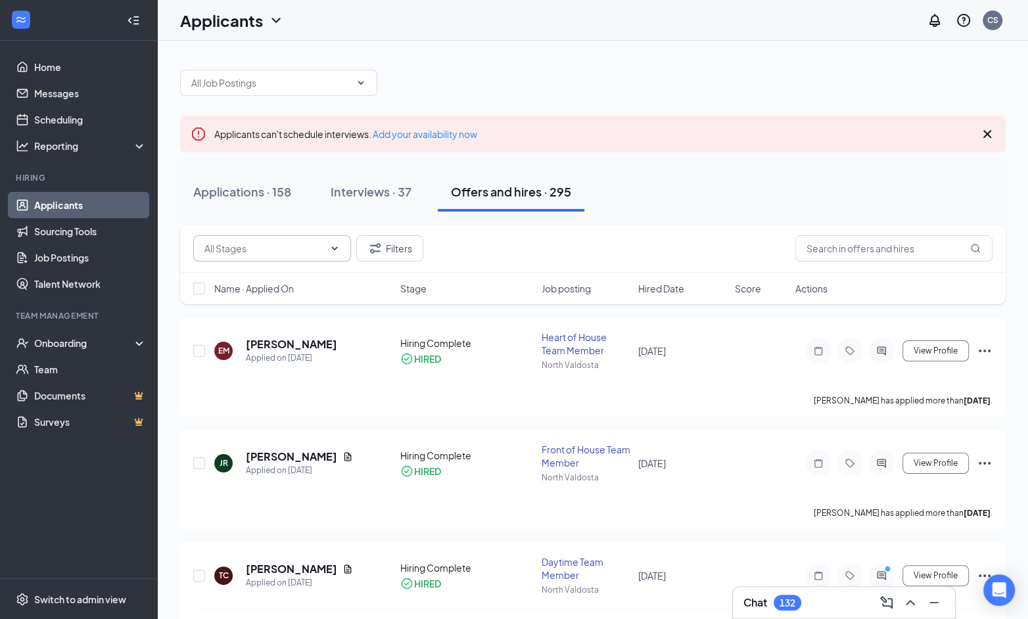
click at [309, 257] on span at bounding box center [272, 248] width 158 height 26
click at [307, 250] on input "text" at bounding box center [264, 248] width 120 height 14
click at [292, 274] on div "Application (1)" at bounding box center [282, 272] width 137 height 14
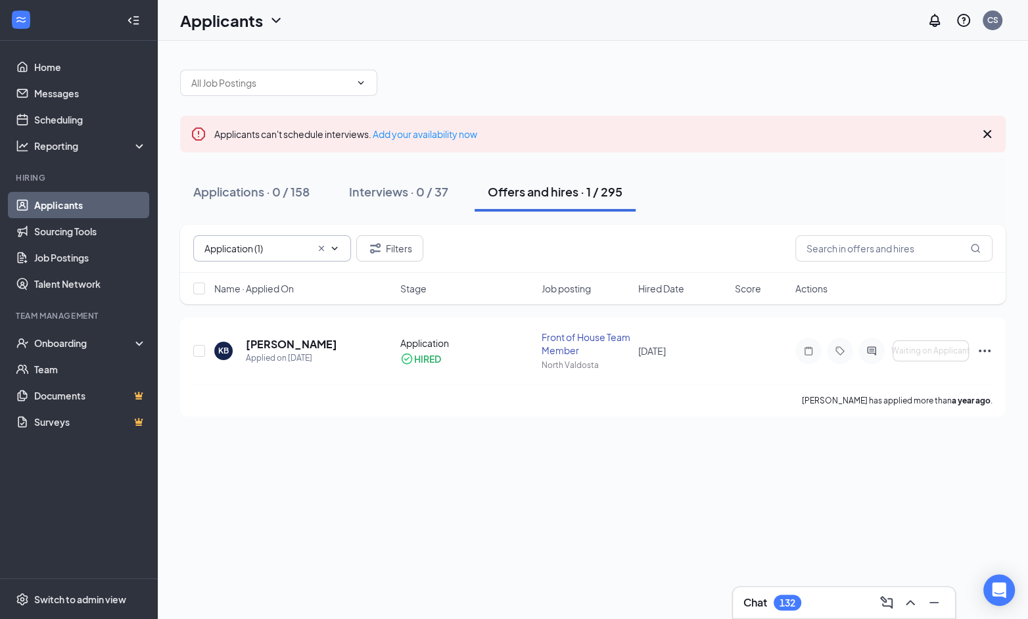
click at [251, 249] on input "Application (1)" at bounding box center [257, 248] width 106 height 14
click at [306, 304] on div "Hired (45)" at bounding box center [282, 303] width 137 height 14
type input "Hired (45)"
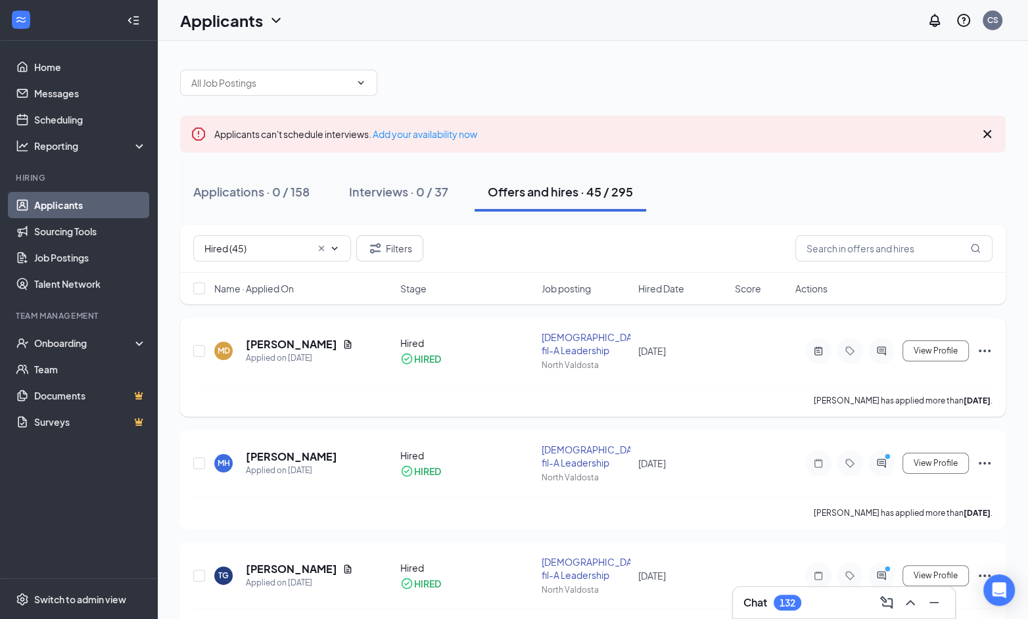
click at [570, 334] on div "[DEMOGRAPHIC_DATA]-fil-A Leadership" at bounding box center [585, 343] width 89 height 26
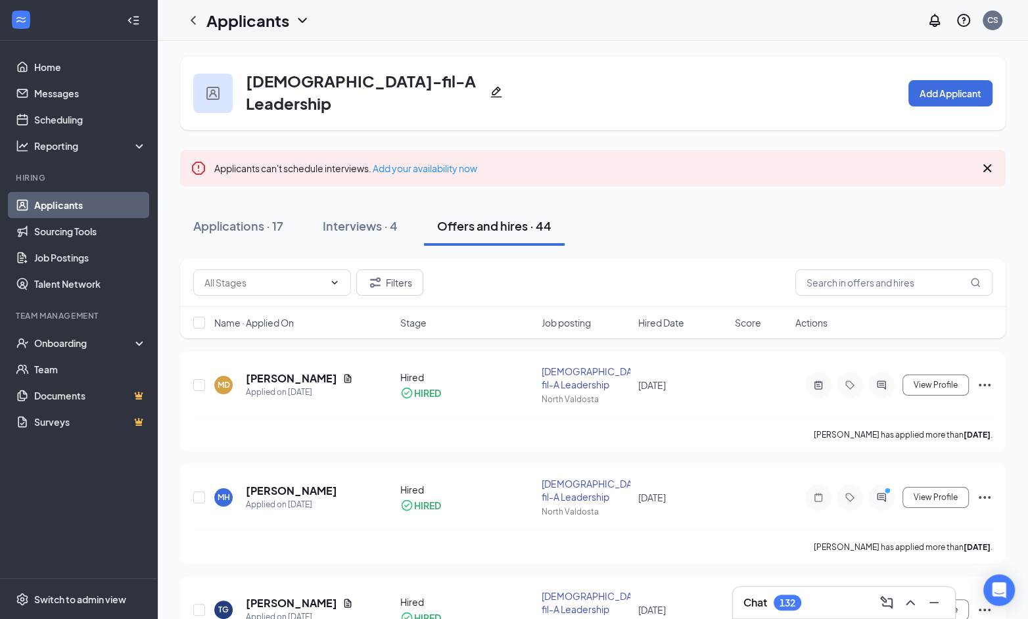
click at [489, 87] on icon "Pencil" at bounding box center [495, 91] width 13 height 13
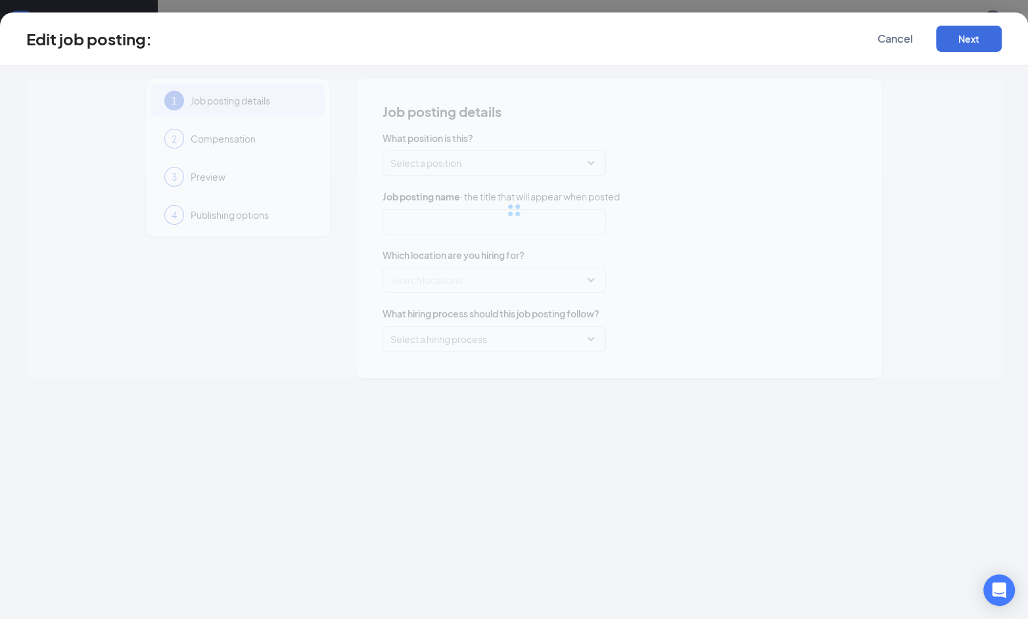
type input "[DEMOGRAPHIC_DATA]-fil-A Leadership"
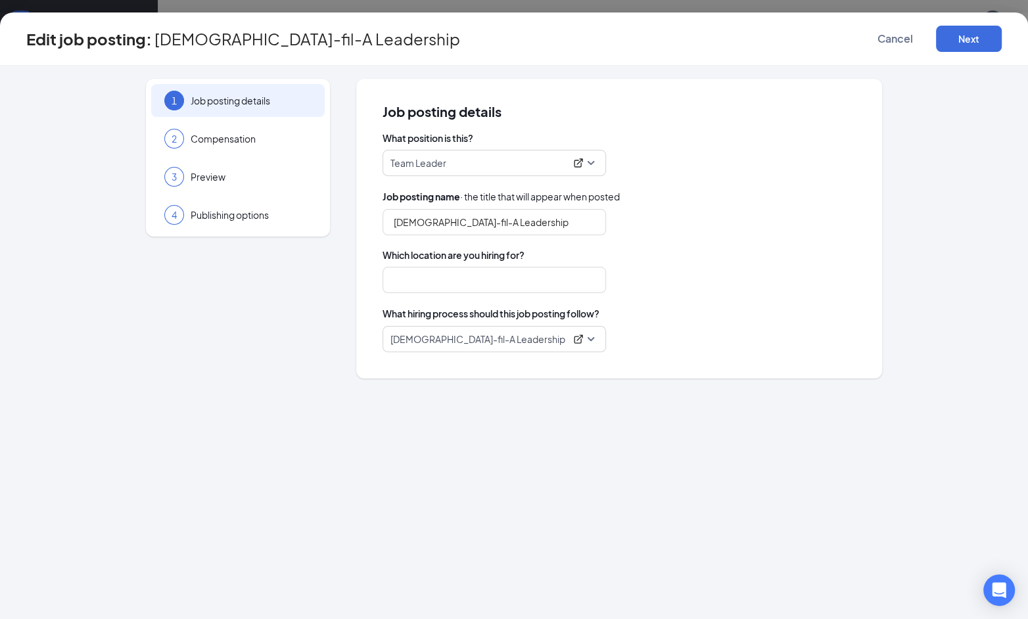
type input "North Valdosta"
click at [579, 340] on icon "ExternalLink" at bounding box center [578, 339] width 11 height 11
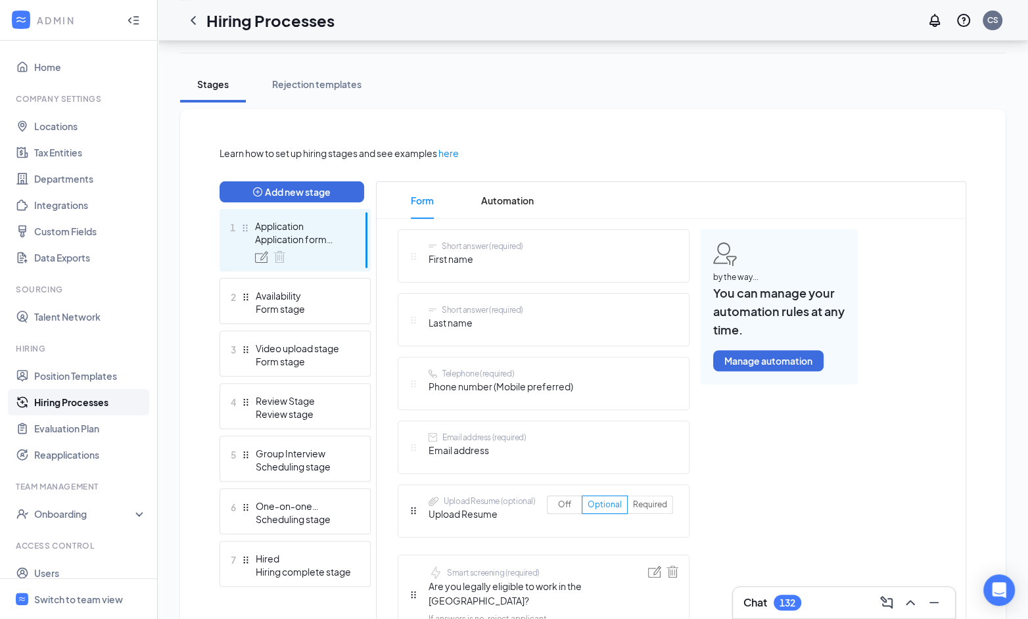
scroll to position [247, 0]
